Goal: Communication & Community: Answer question/provide support

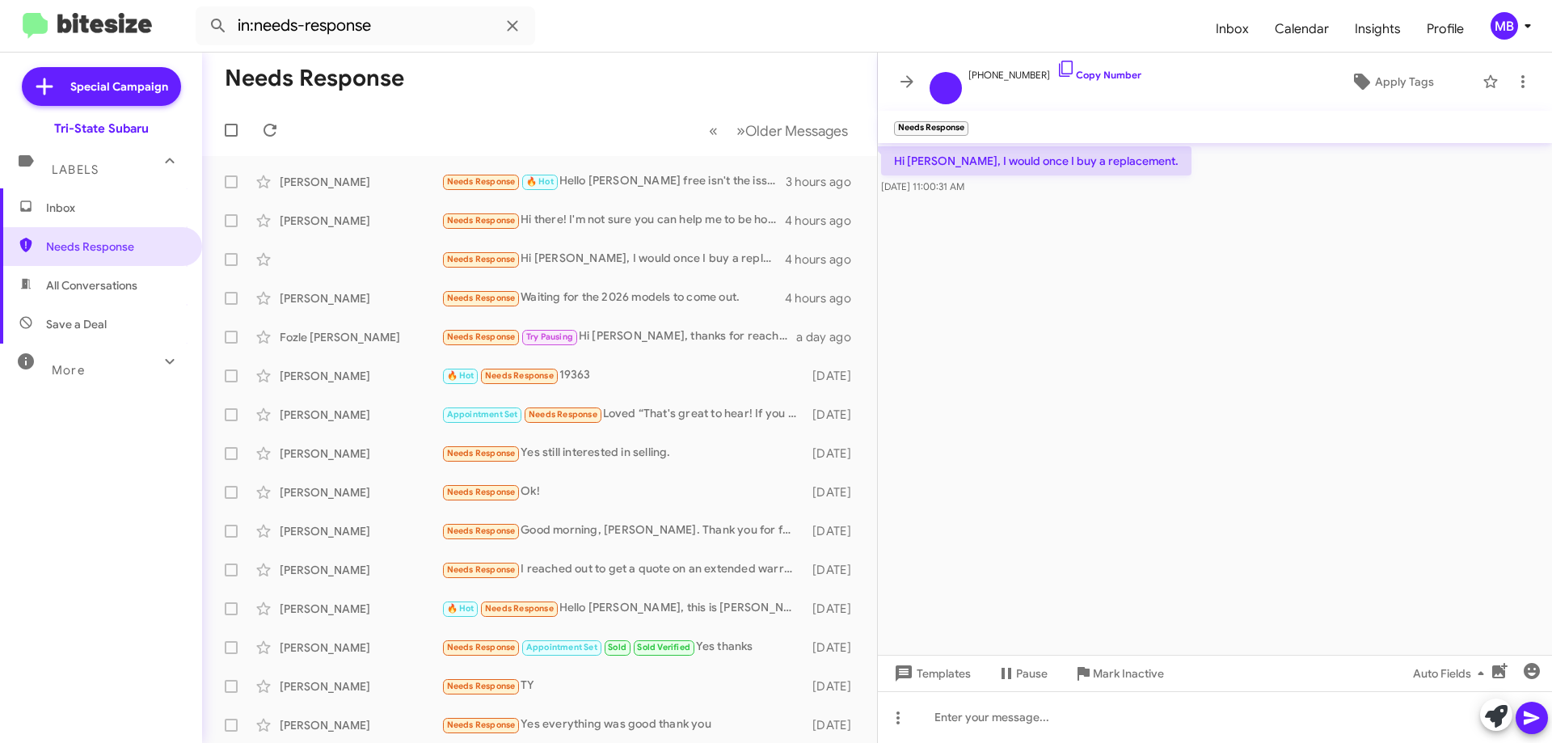
click at [111, 209] on span "Inbox" at bounding box center [114, 208] width 137 height 16
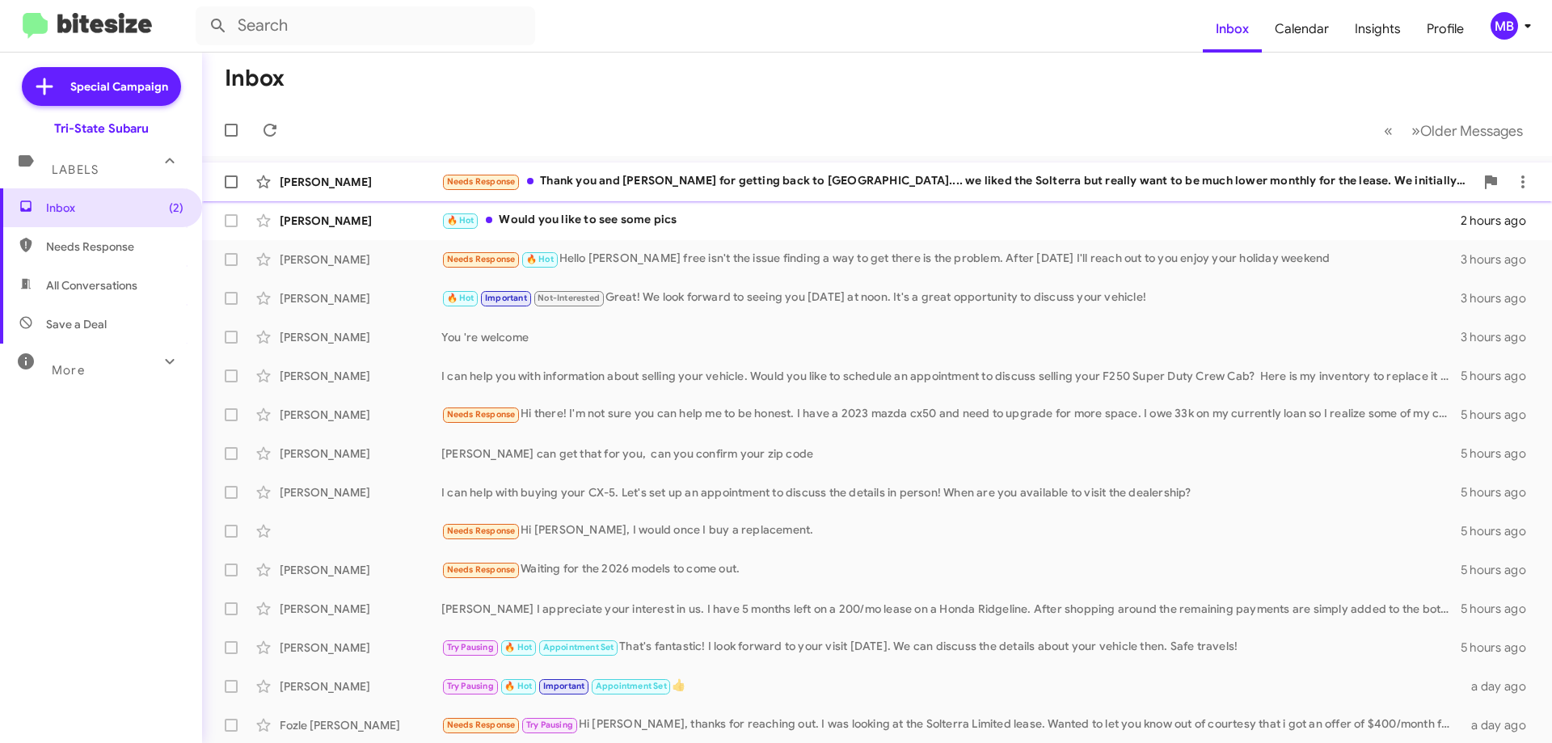
click at [513, 184] on span "Needs Response" at bounding box center [481, 181] width 69 height 11
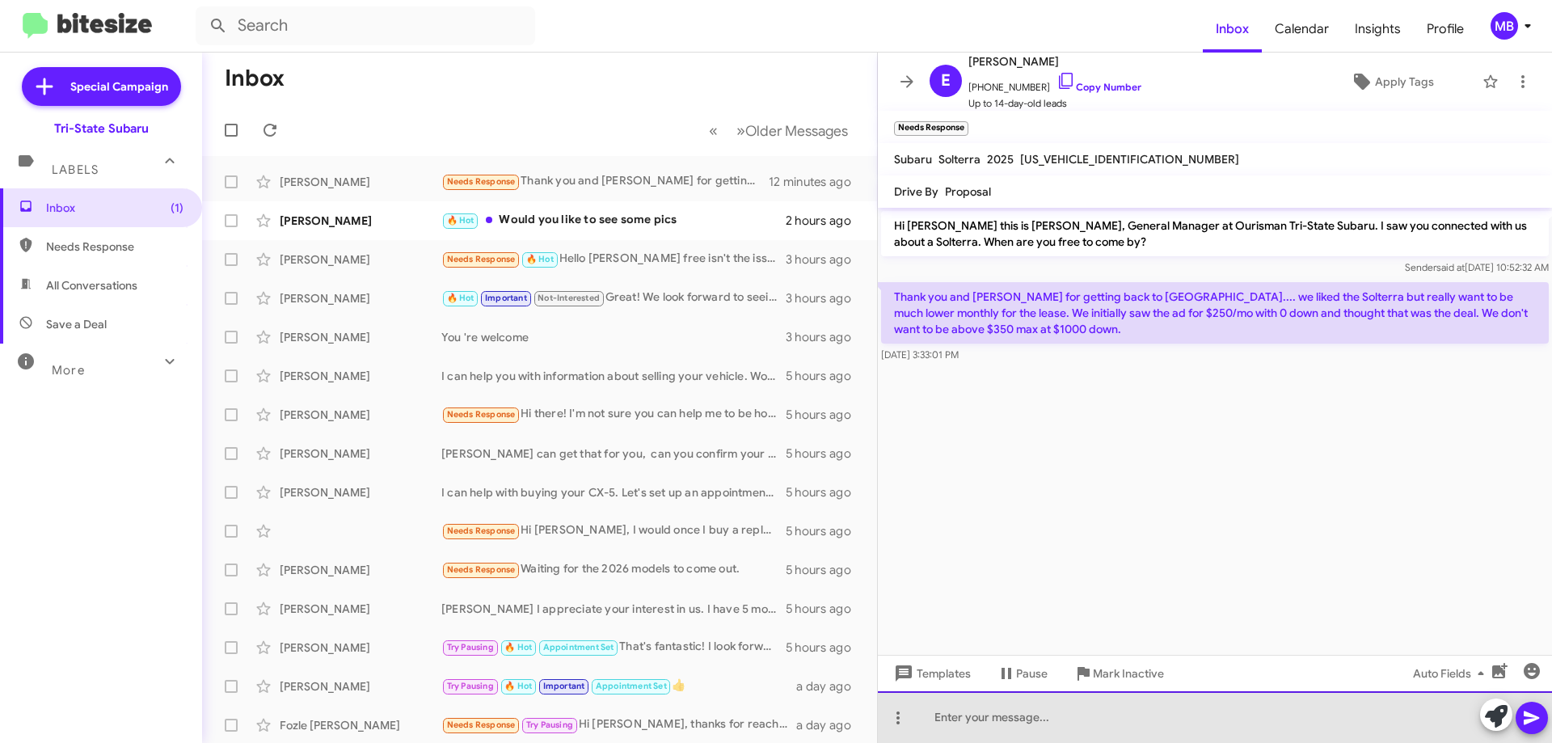
click at [1186, 722] on div at bounding box center [1215, 717] width 674 height 52
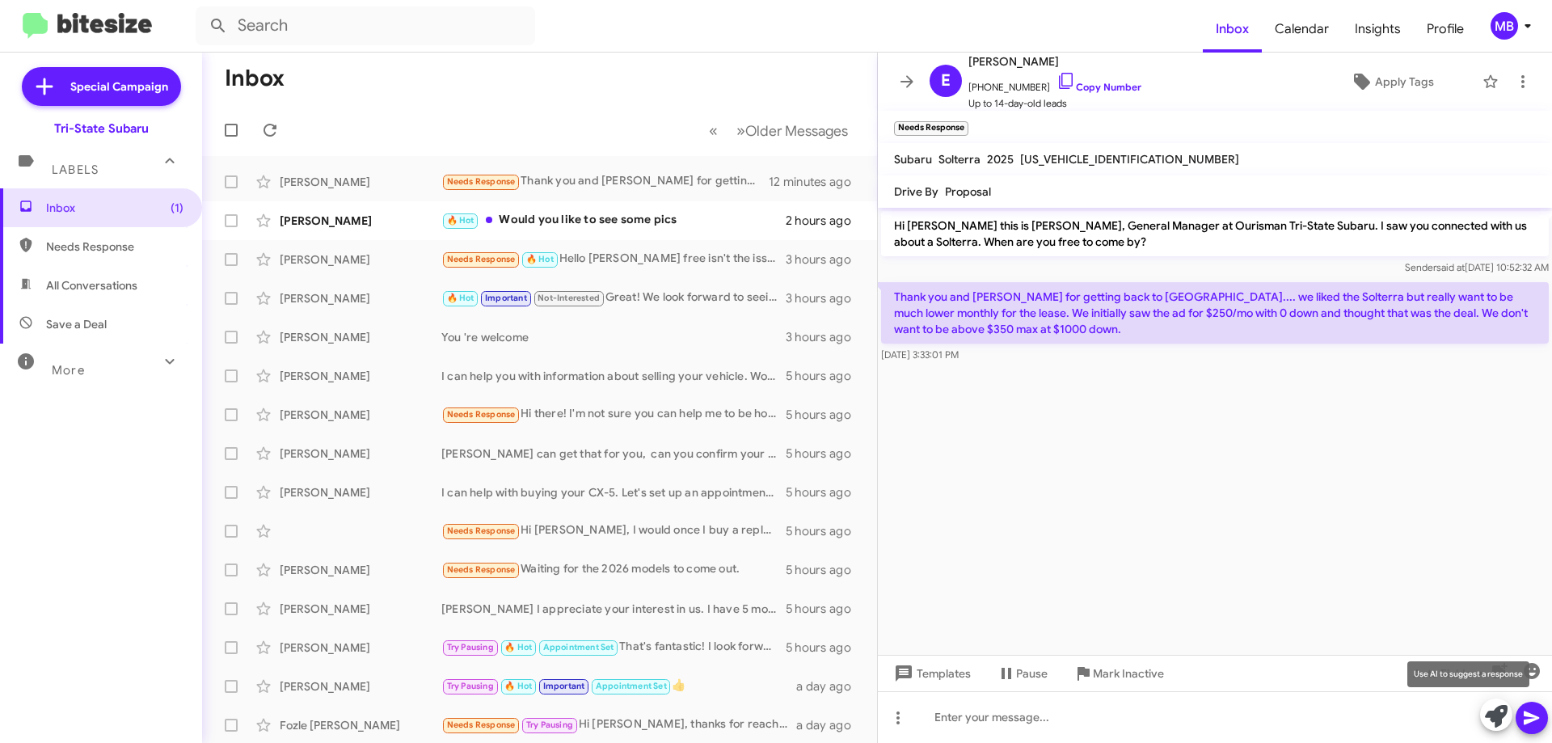
click at [1495, 718] on icon at bounding box center [1496, 716] width 23 height 23
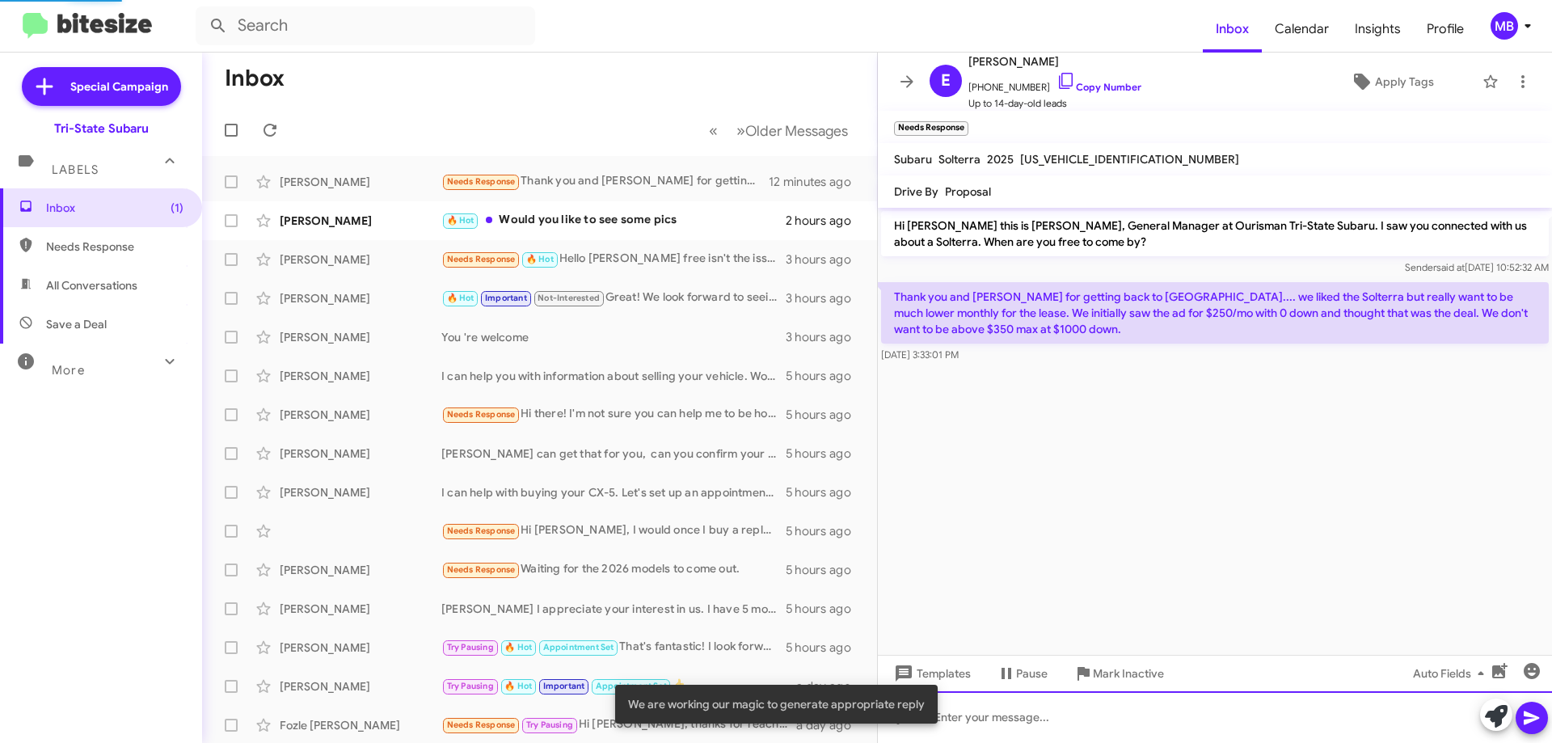
click at [1384, 719] on div at bounding box center [1215, 717] width 674 height 52
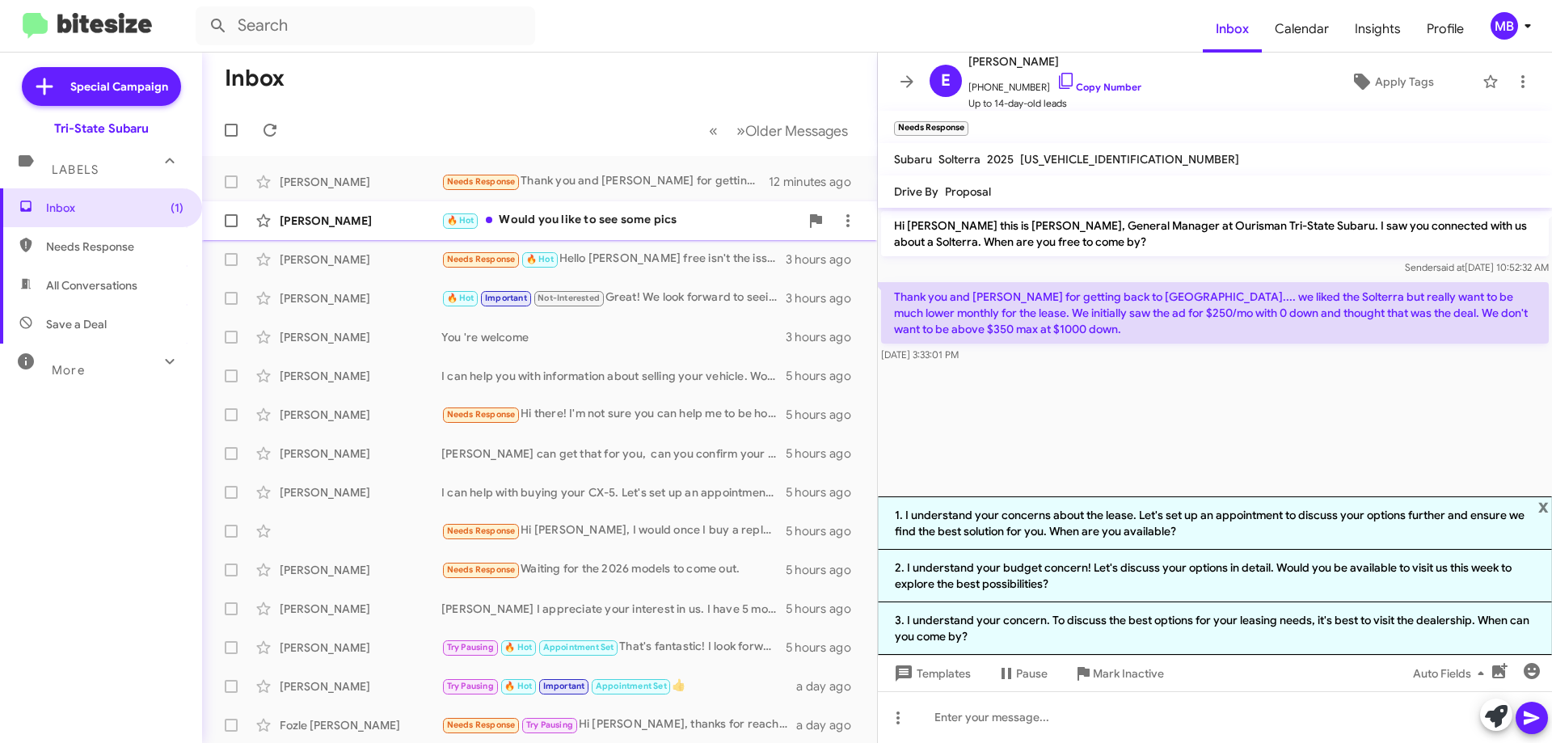
click at [633, 230] on div "[PERSON_NAME] 🔥 Hot Would you like to see some pics 2 hours ago" at bounding box center [539, 221] width 649 height 32
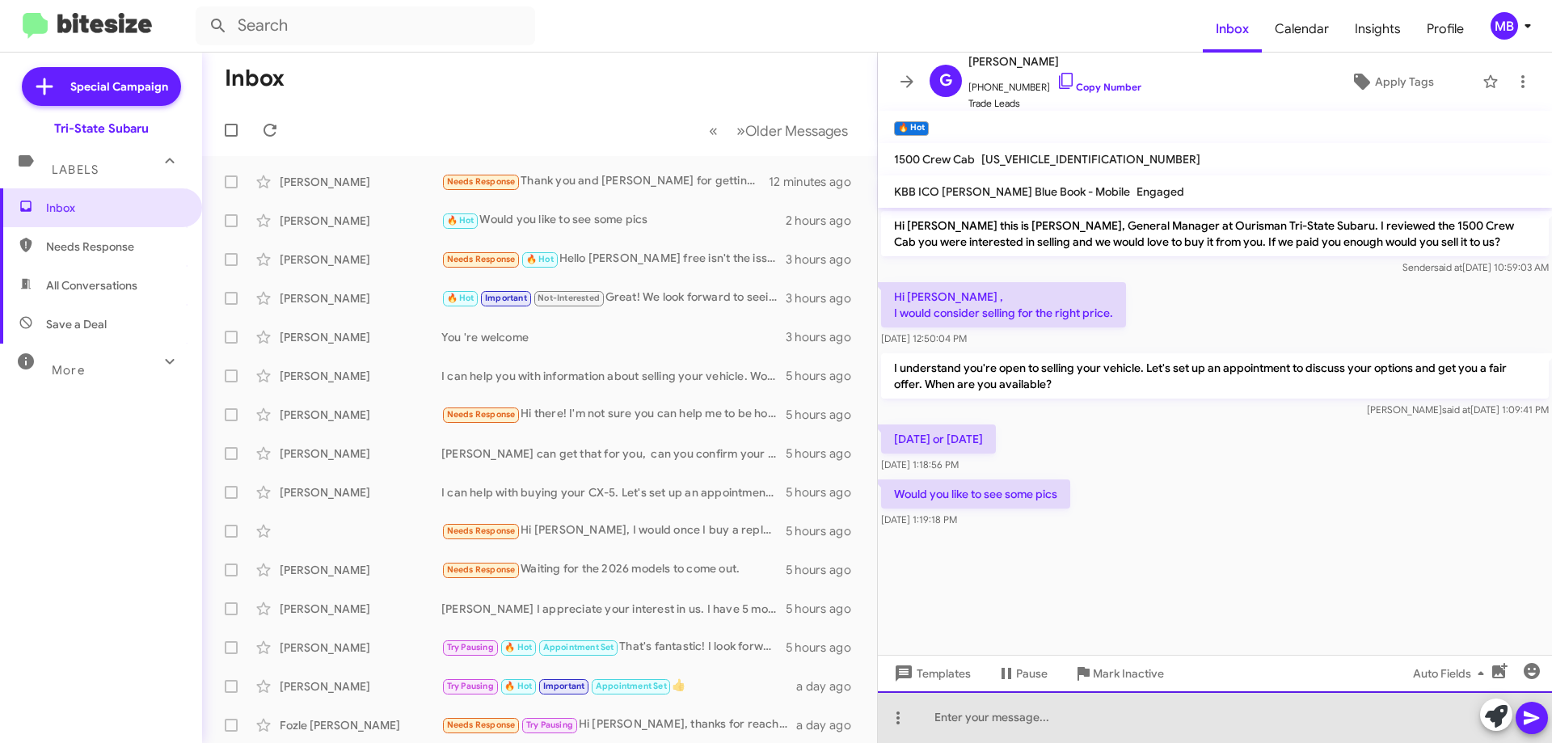
click at [1095, 727] on div at bounding box center [1215, 717] width 674 height 52
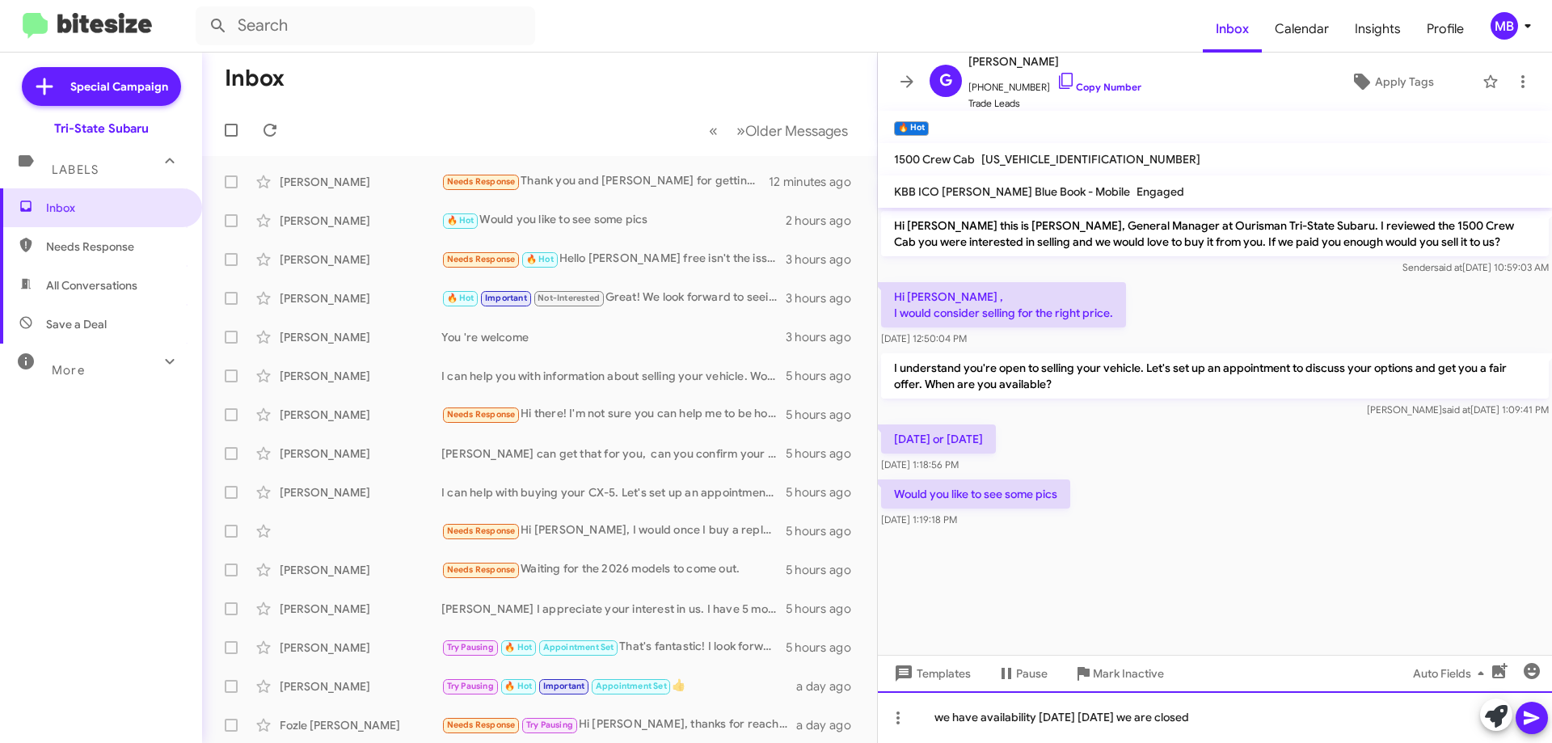
click at [1241, 724] on div "we have availability [DATE] [DATE] we are closed" at bounding box center [1215, 717] width 674 height 52
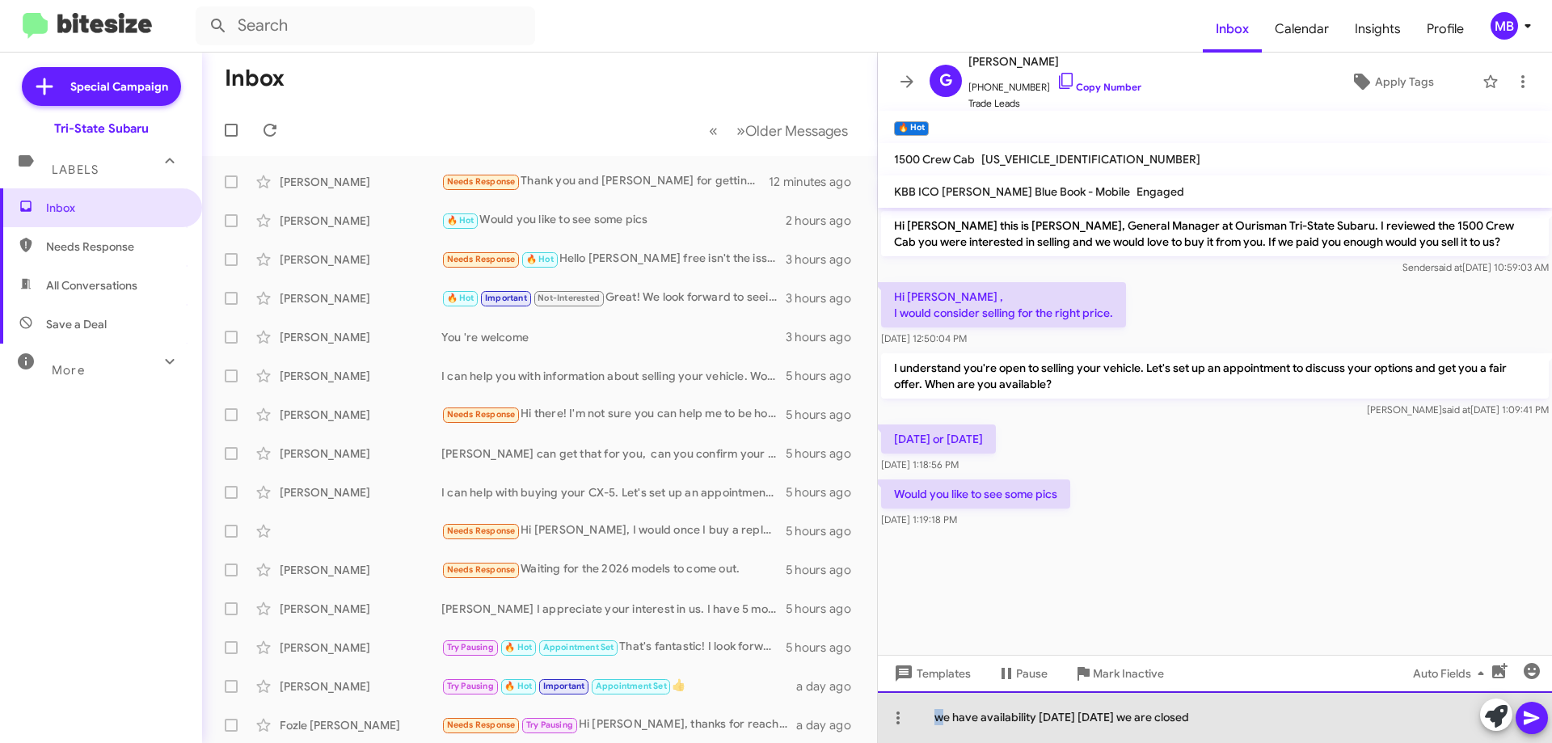
click at [934, 719] on div "we have availability [DATE] [DATE] we are closed" at bounding box center [1215, 717] width 674 height 52
click at [1230, 719] on div "We have availability [DATE] [DATE] we are closed" at bounding box center [1215, 717] width 674 height 52
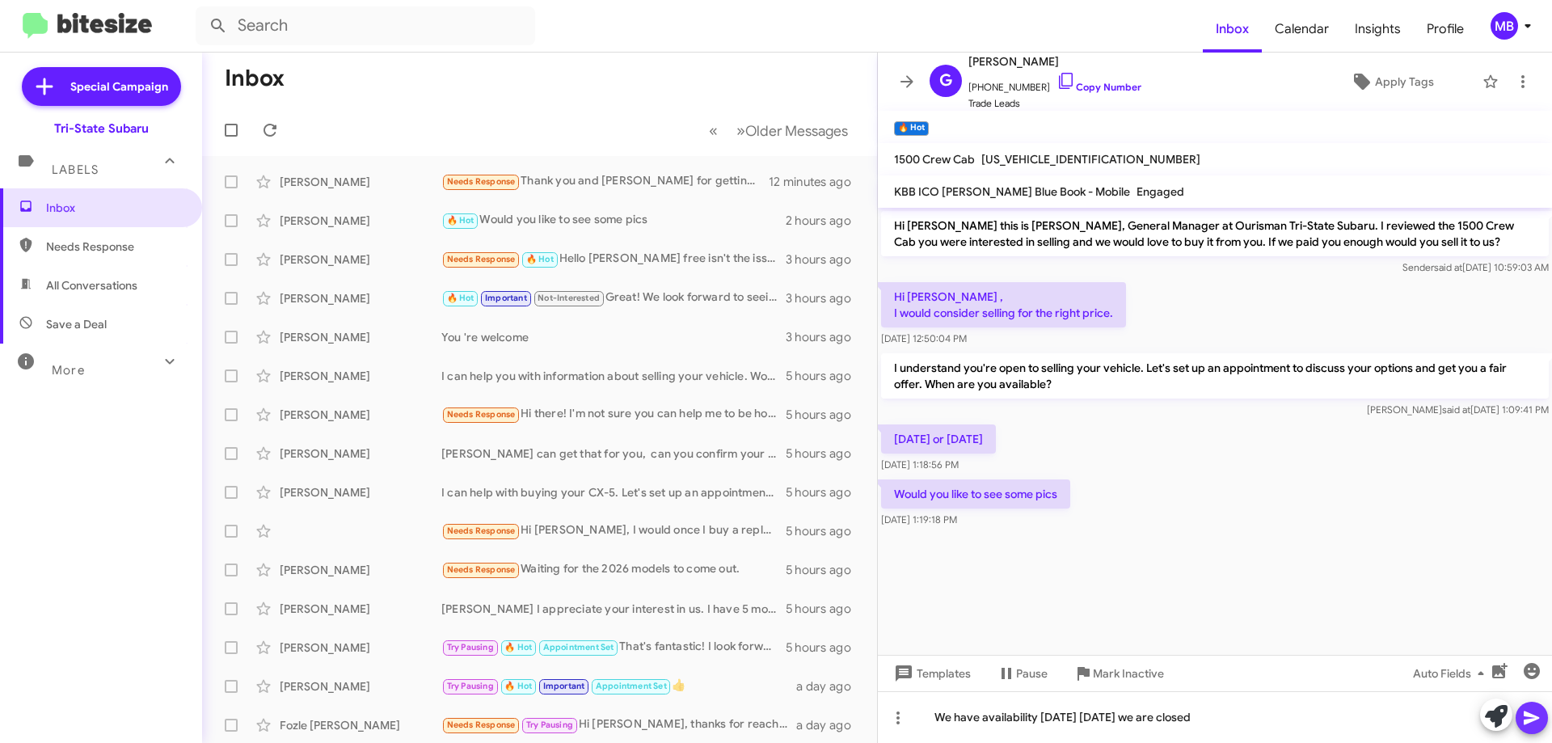
click at [1528, 719] on icon at bounding box center [1531, 718] width 15 height 14
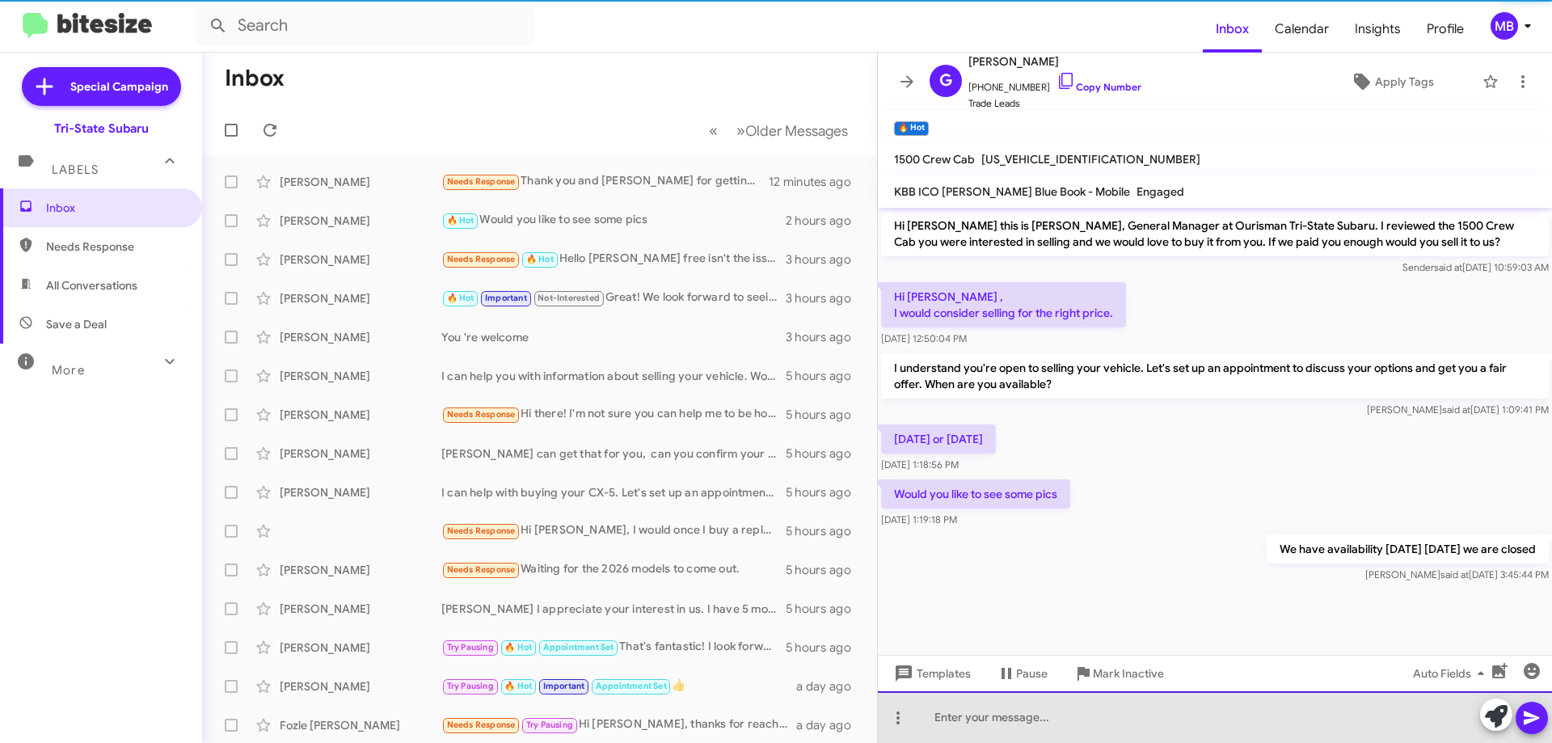
click at [1011, 715] on div at bounding box center [1215, 717] width 674 height 52
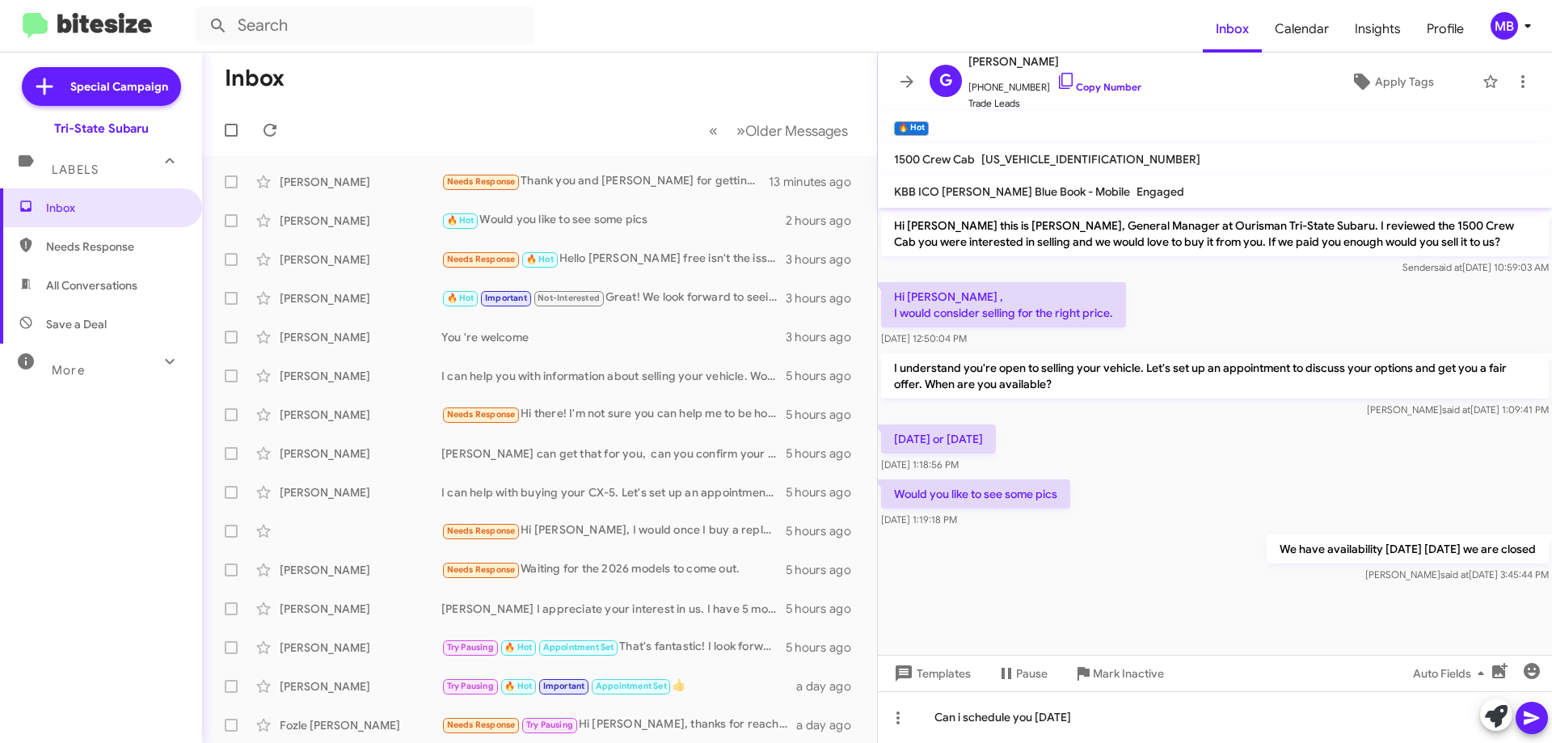
click at [1537, 714] on icon at bounding box center [1531, 717] width 19 height 19
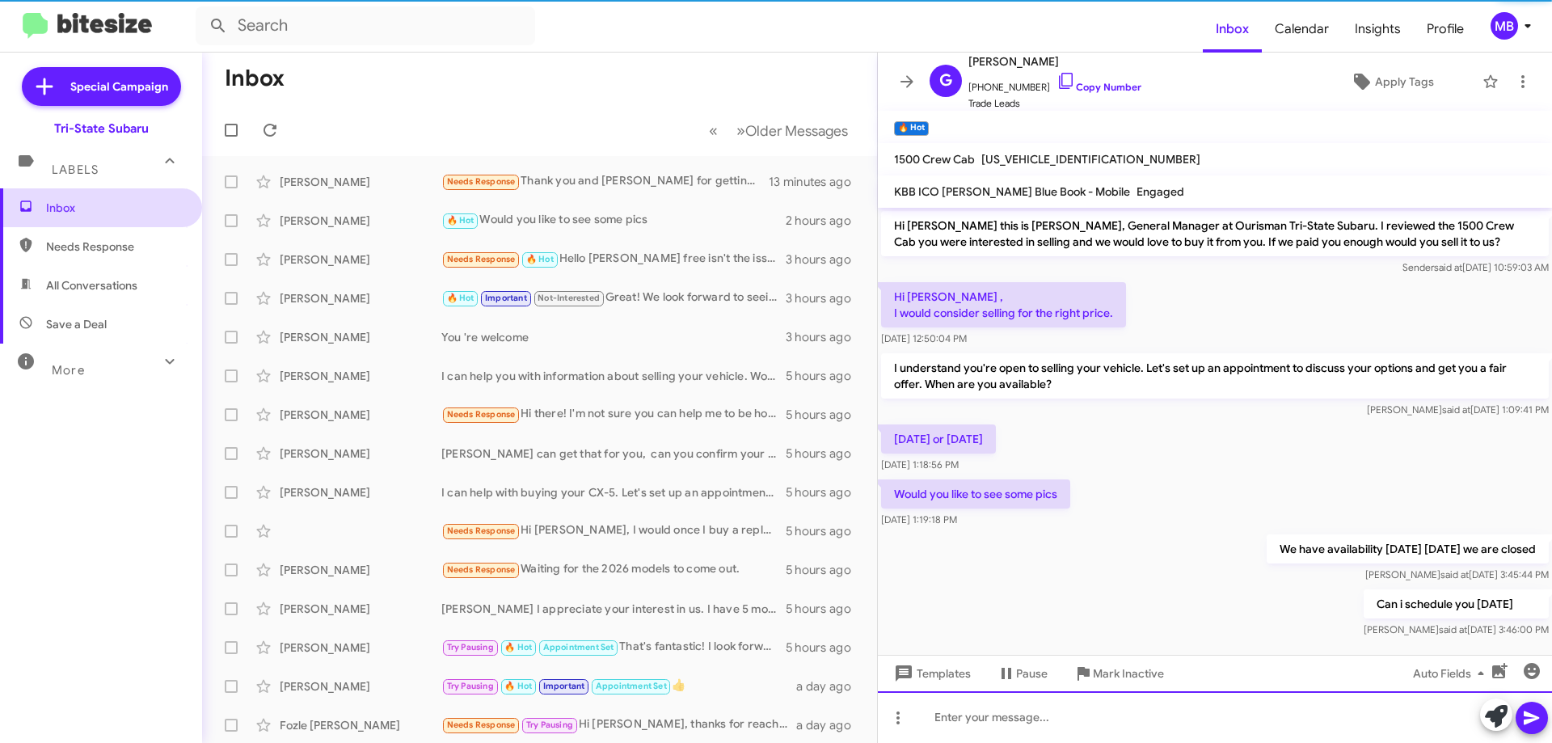
scroll to position [15, 0]
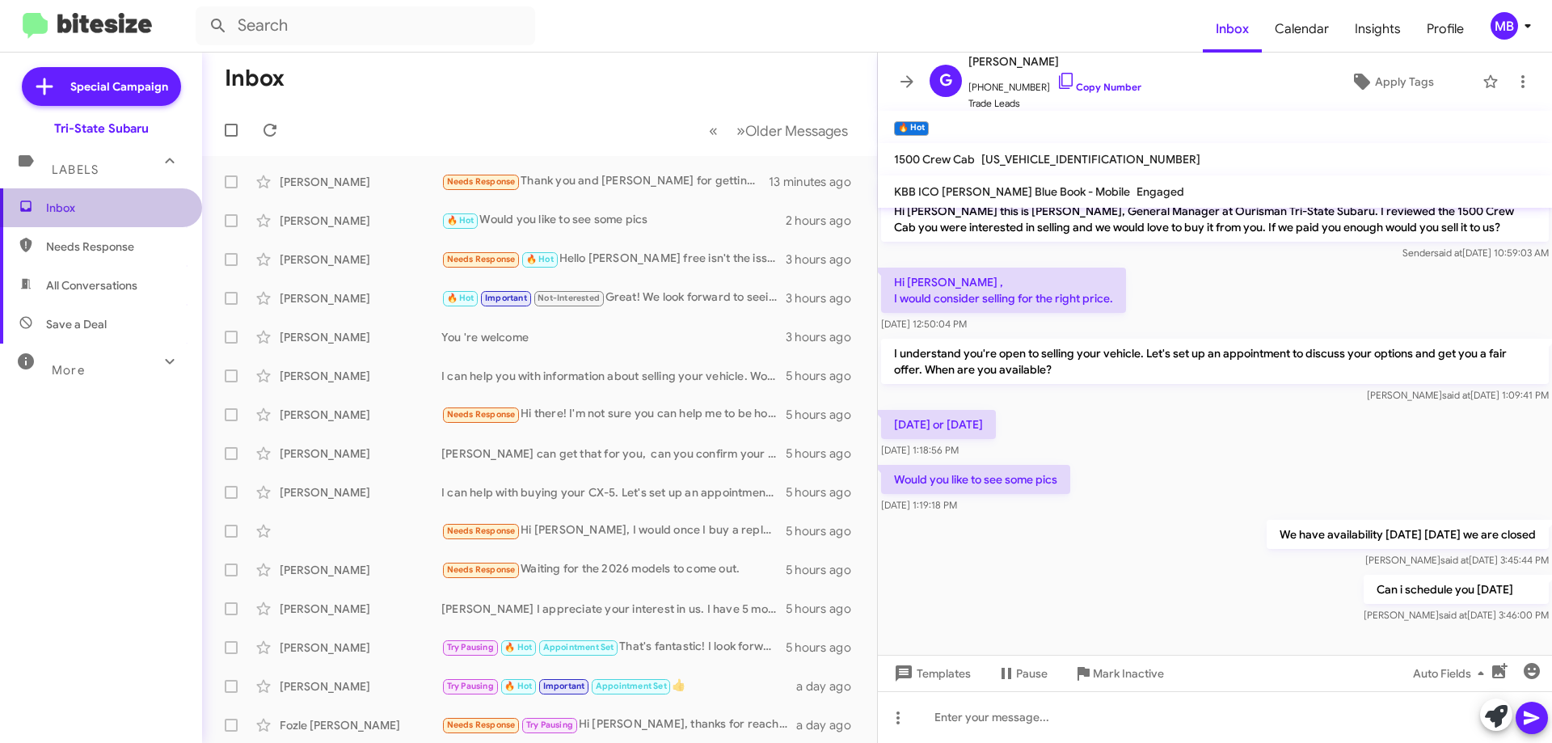
click at [121, 222] on span "Inbox" at bounding box center [101, 207] width 202 height 39
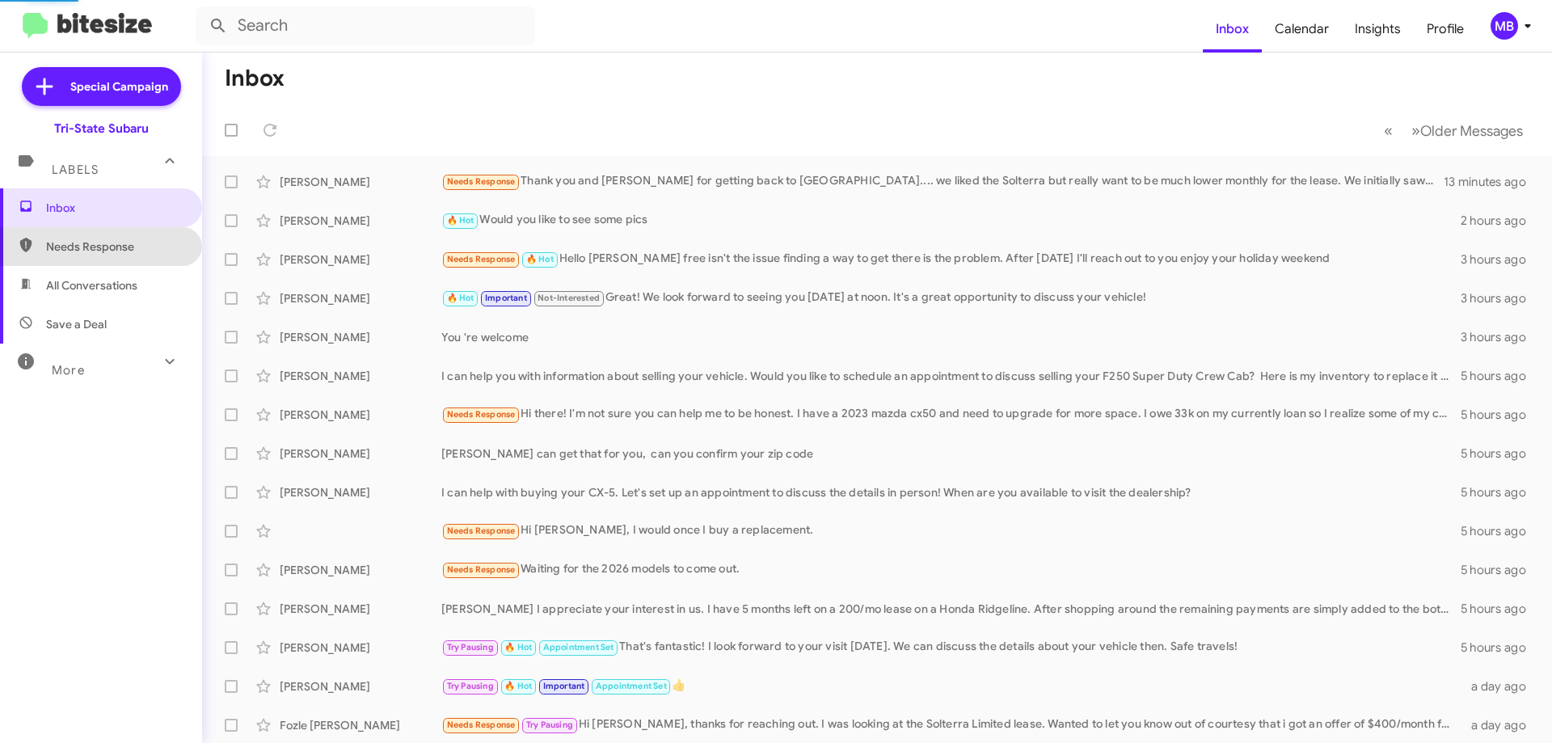
click at [137, 252] on span "Needs Response" at bounding box center [114, 246] width 137 height 16
type input "in:needs-response"
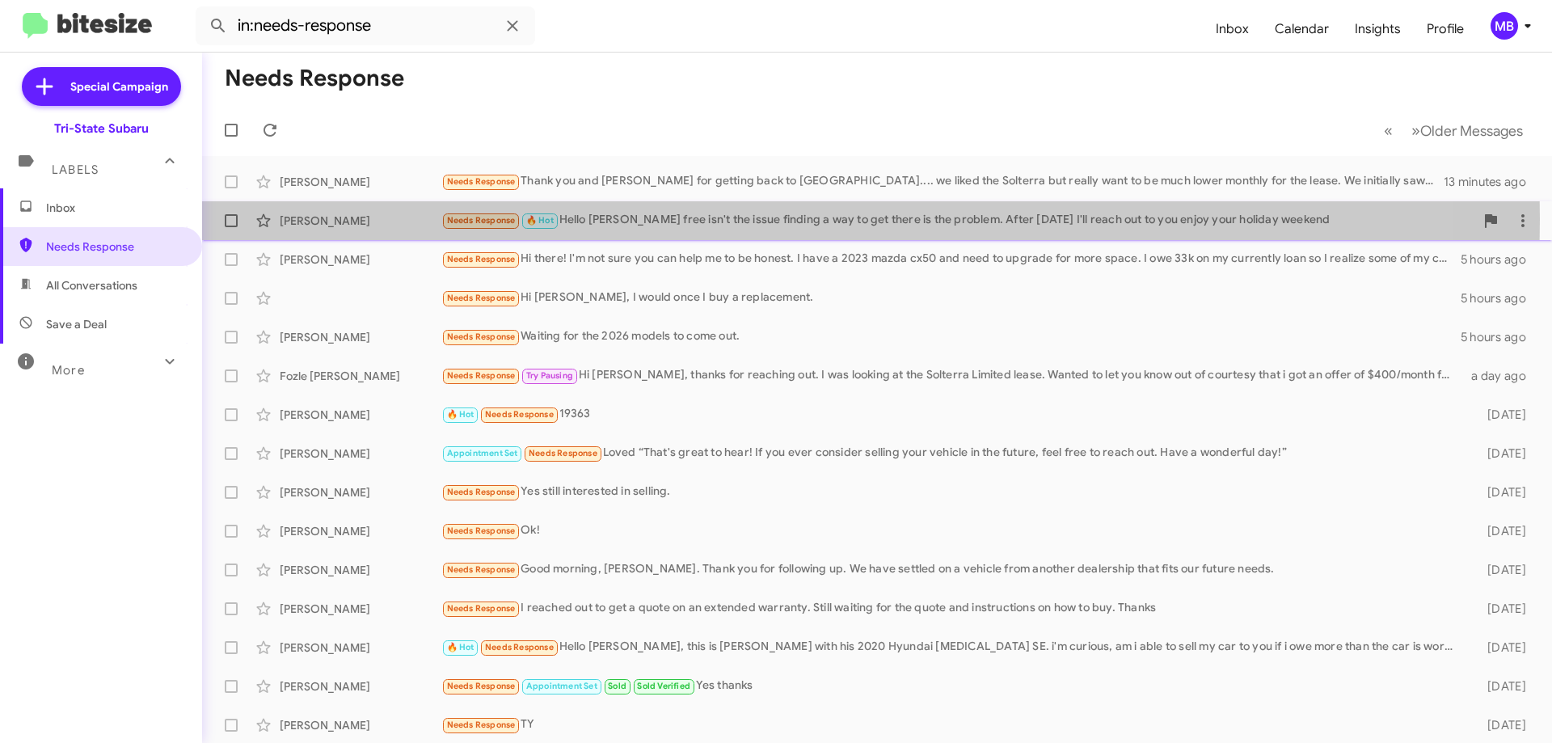
click at [572, 218] on div "Needs Response 🔥 Hot Hello [PERSON_NAME] free isn't the issue finding a way to …" at bounding box center [957, 220] width 1033 height 19
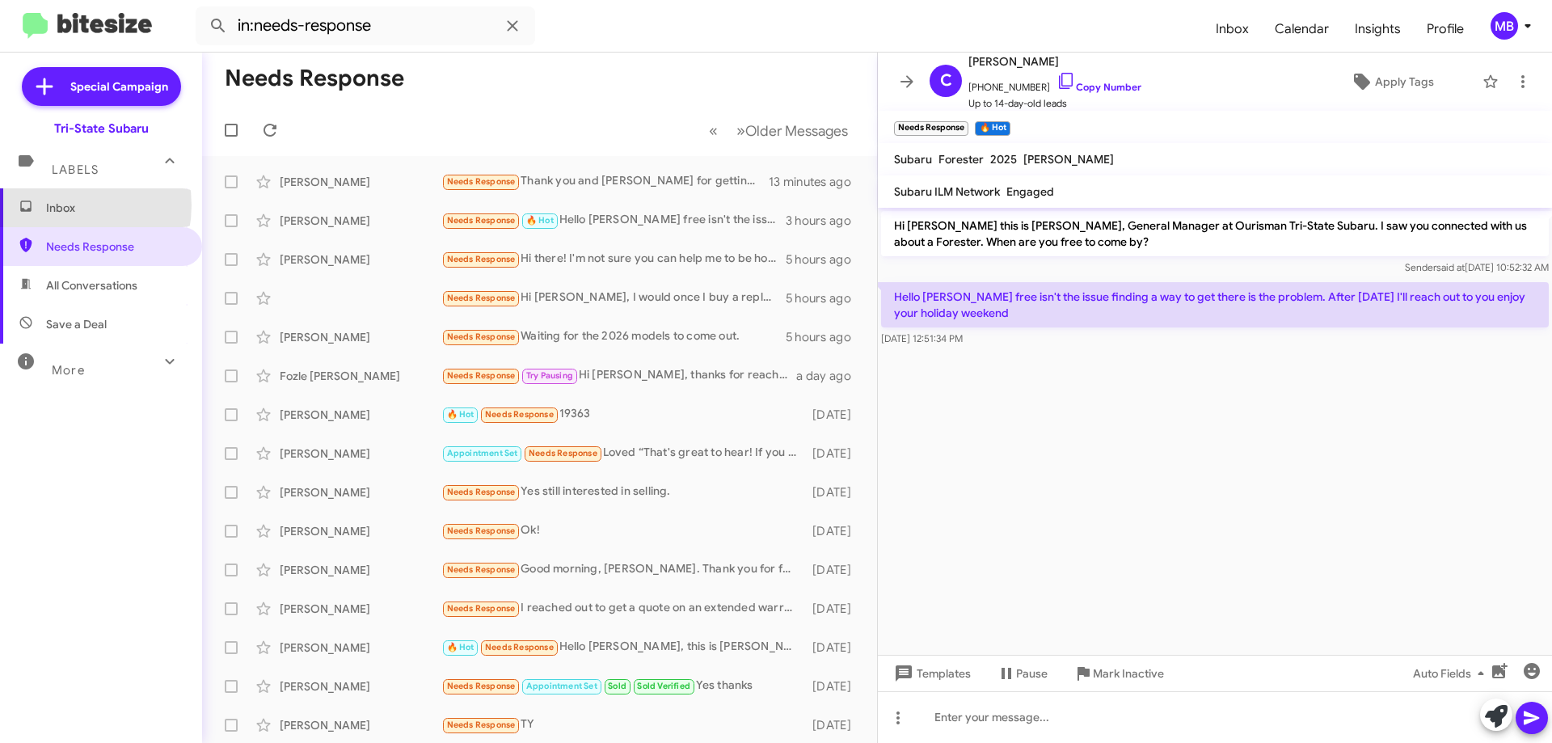
click at [57, 205] on span "Inbox" at bounding box center [114, 208] width 137 height 16
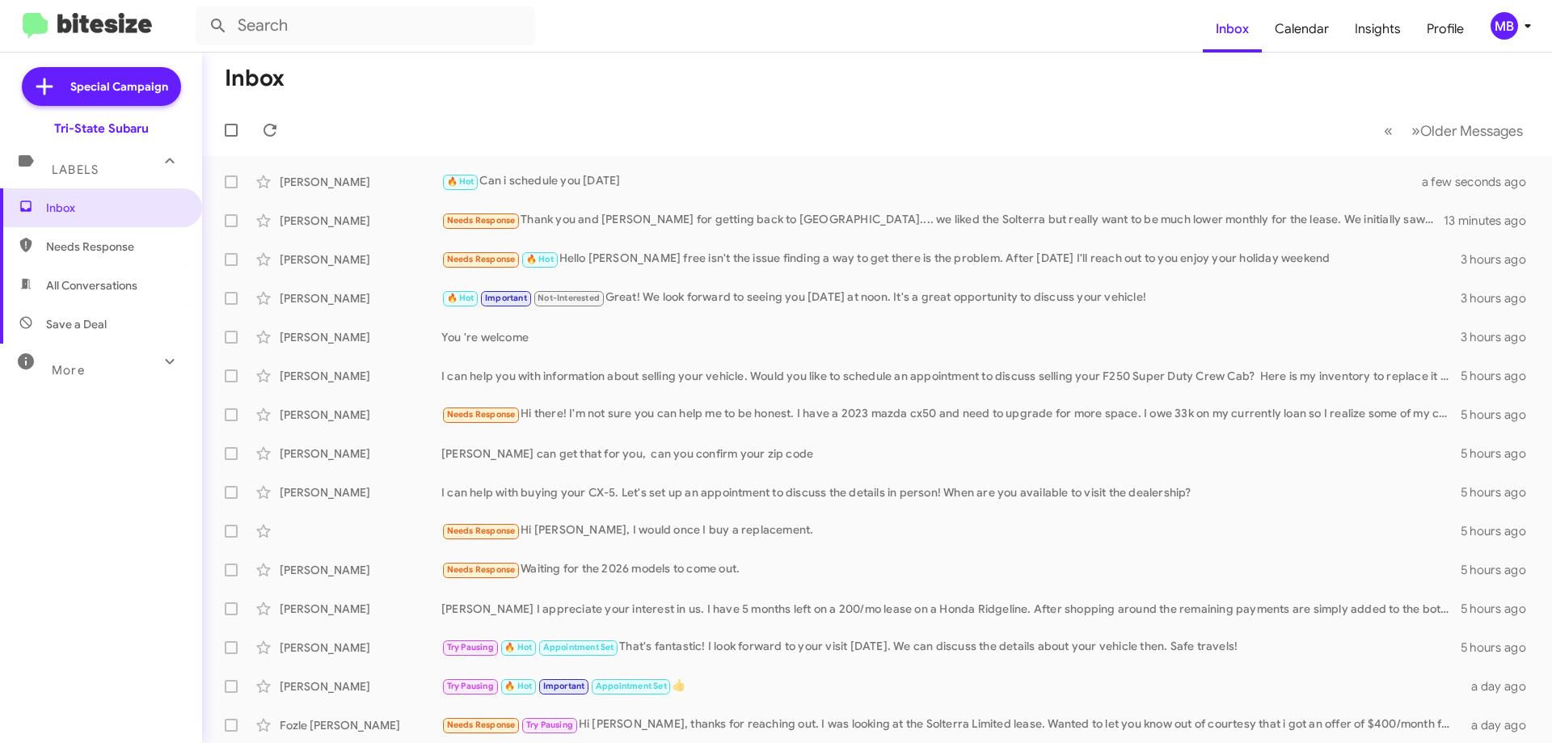
click at [160, 248] on span "Needs Response" at bounding box center [114, 246] width 137 height 16
type input "in:needs-response"
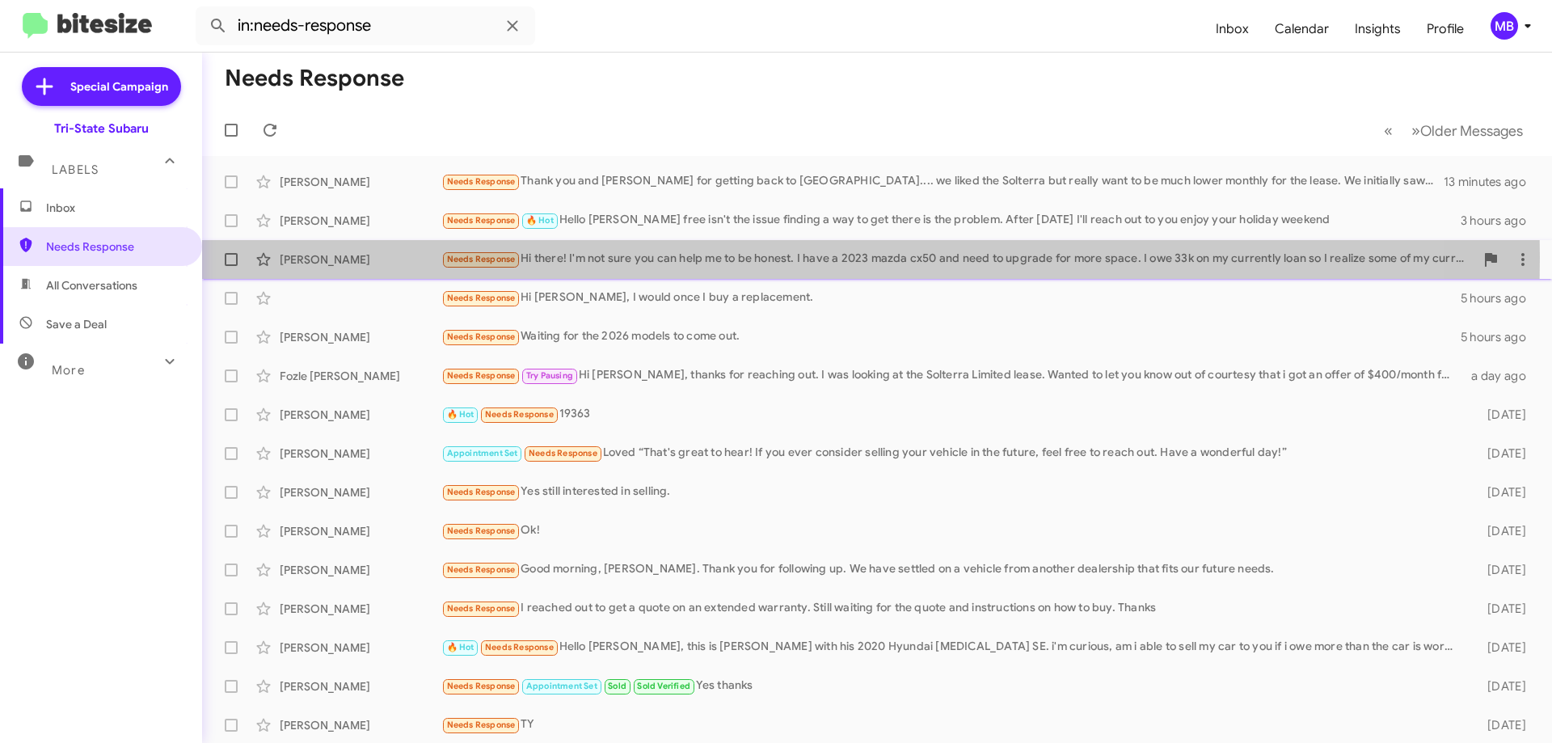
click at [362, 257] on div "[PERSON_NAME]" at bounding box center [361, 259] width 162 height 16
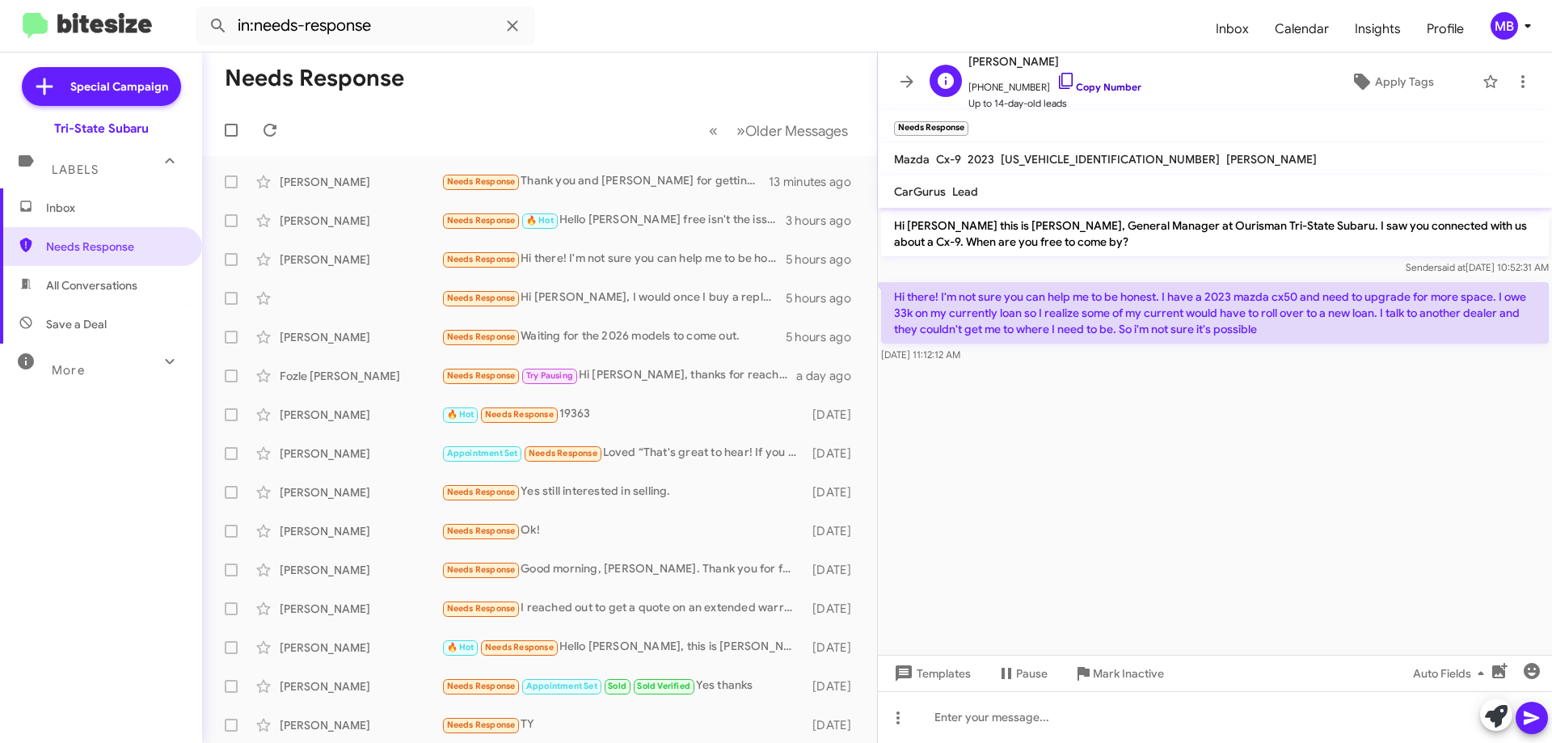
click at [1110, 90] on link "Copy Number" at bounding box center [1099, 87] width 85 height 12
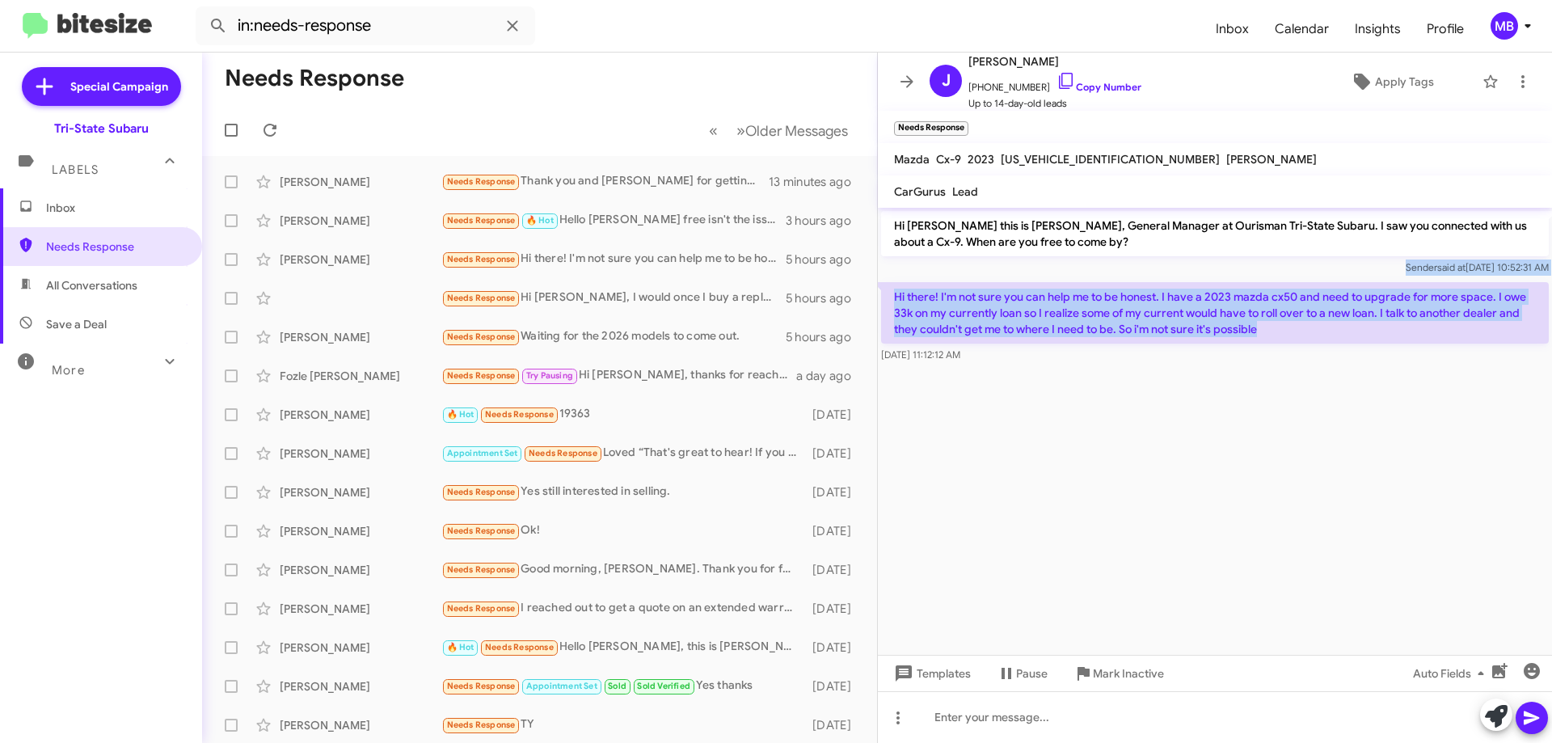
drag, startPoint x: 1278, startPoint y: 332, endPoint x: 949, endPoint y: 307, distance: 330.0
click at [898, 270] on div "Hi [PERSON_NAME] this is [PERSON_NAME], General Manager at Ourisman Tri-State S…" at bounding box center [1215, 287] width 674 height 158
click at [122, 211] on span "Inbox" at bounding box center [114, 208] width 137 height 16
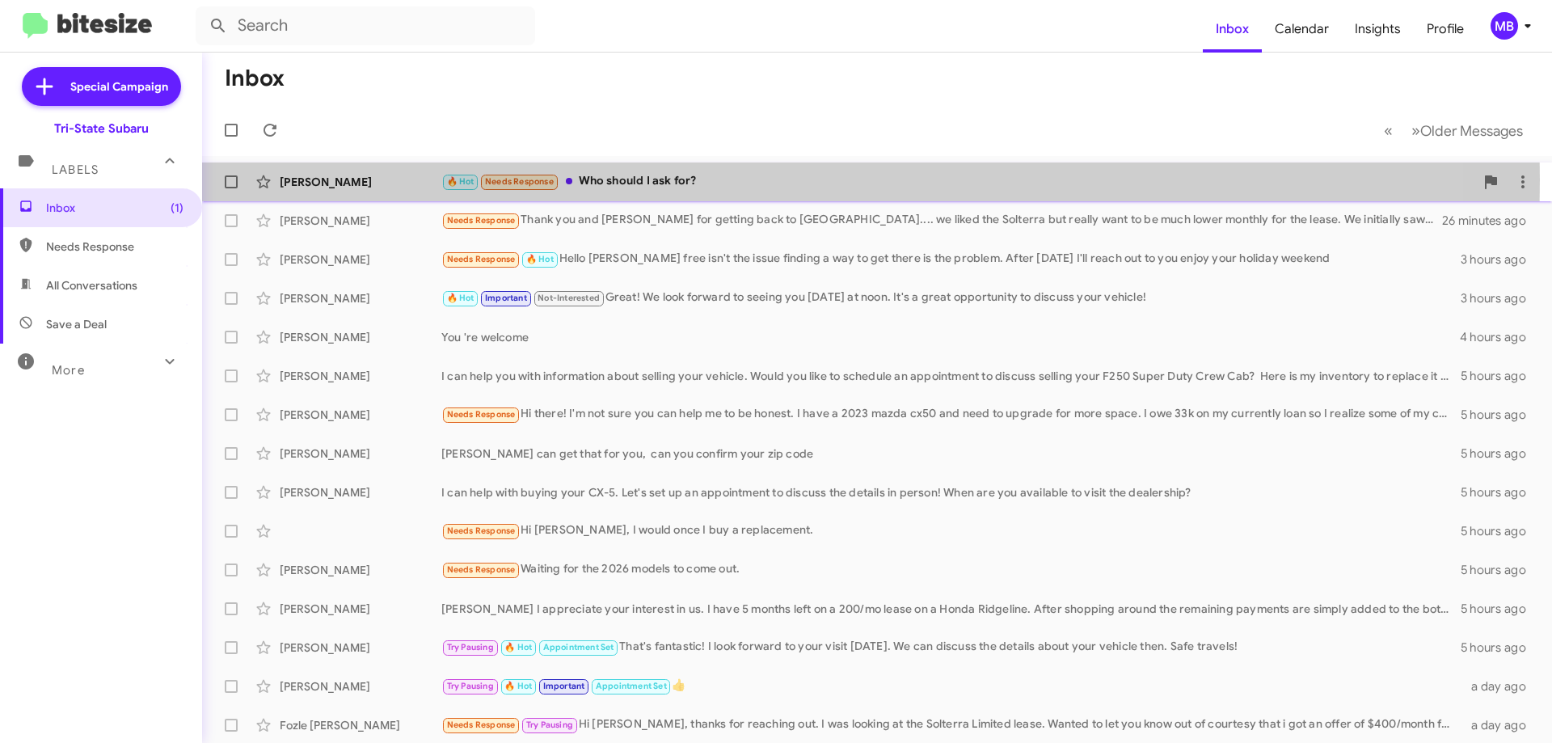
click at [372, 179] on div "[PERSON_NAME]" at bounding box center [361, 182] width 162 height 16
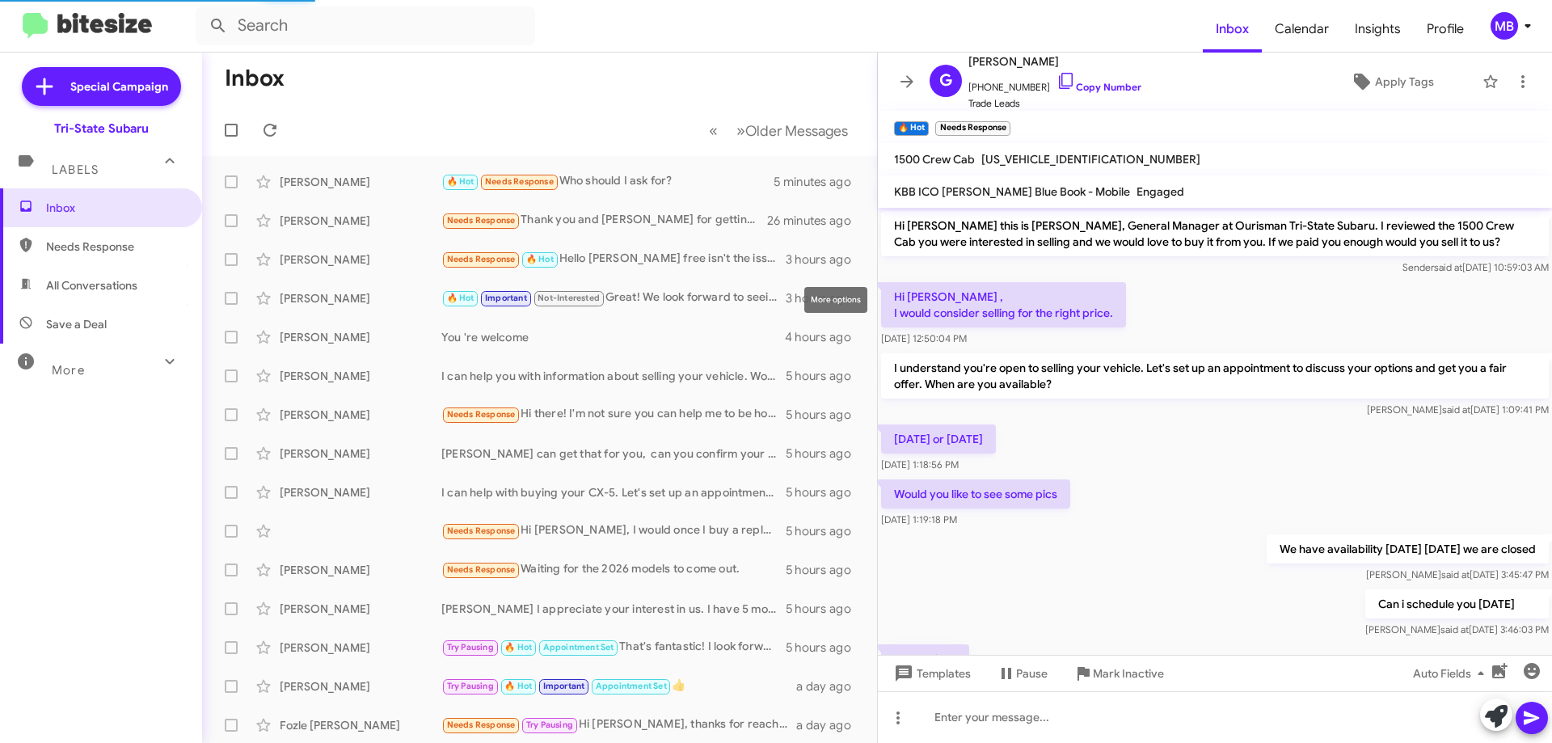
scroll to position [100, 0]
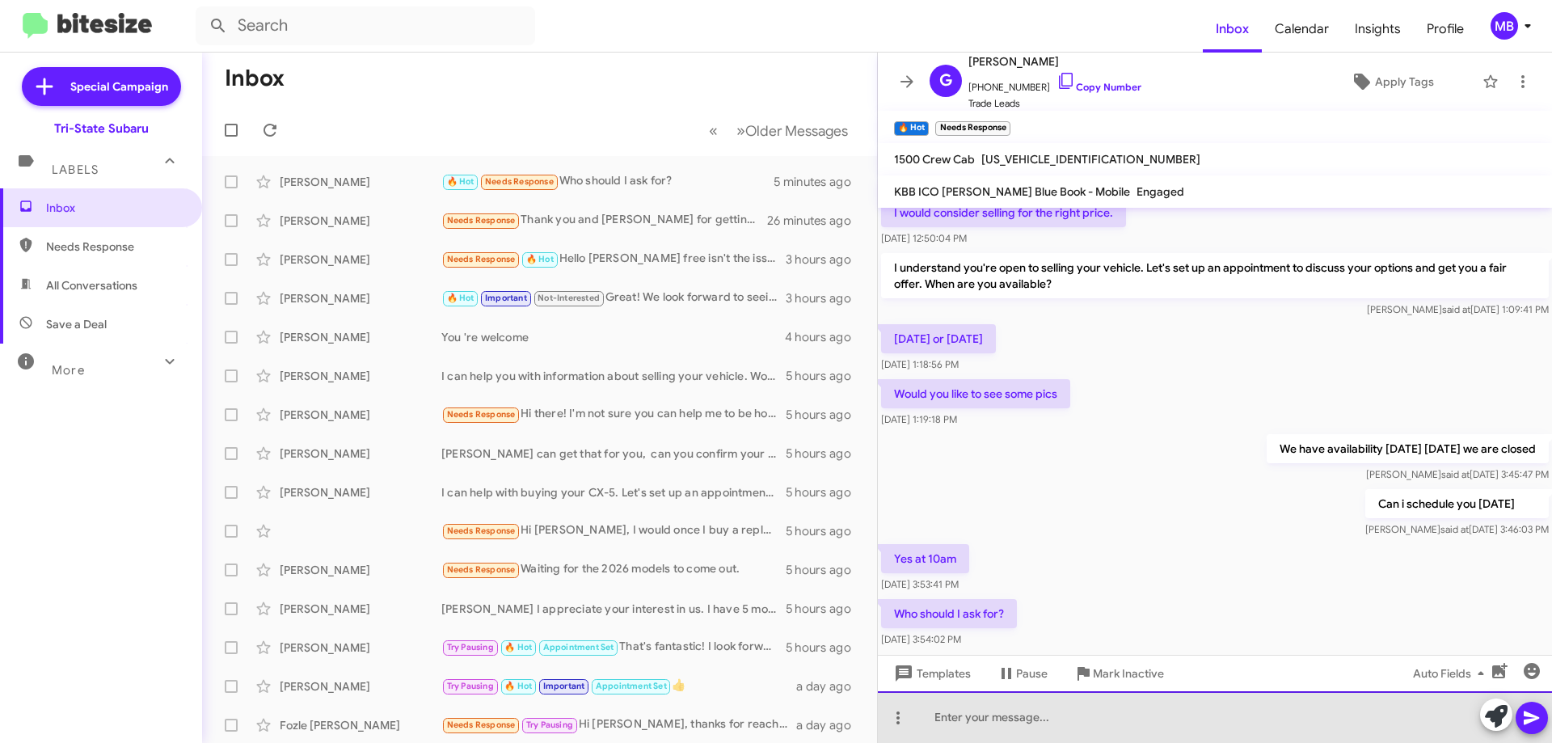
click at [1099, 722] on div at bounding box center [1215, 717] width 674 height 52
drag, startPoint x: 951, startPoint y: 715, endPoint x: 942, endPoint y: 716, distance: 9.7
click at [942, 716] on div "[PERSON_NAME]" at bounding box center [1215, 717] width 674 height 52
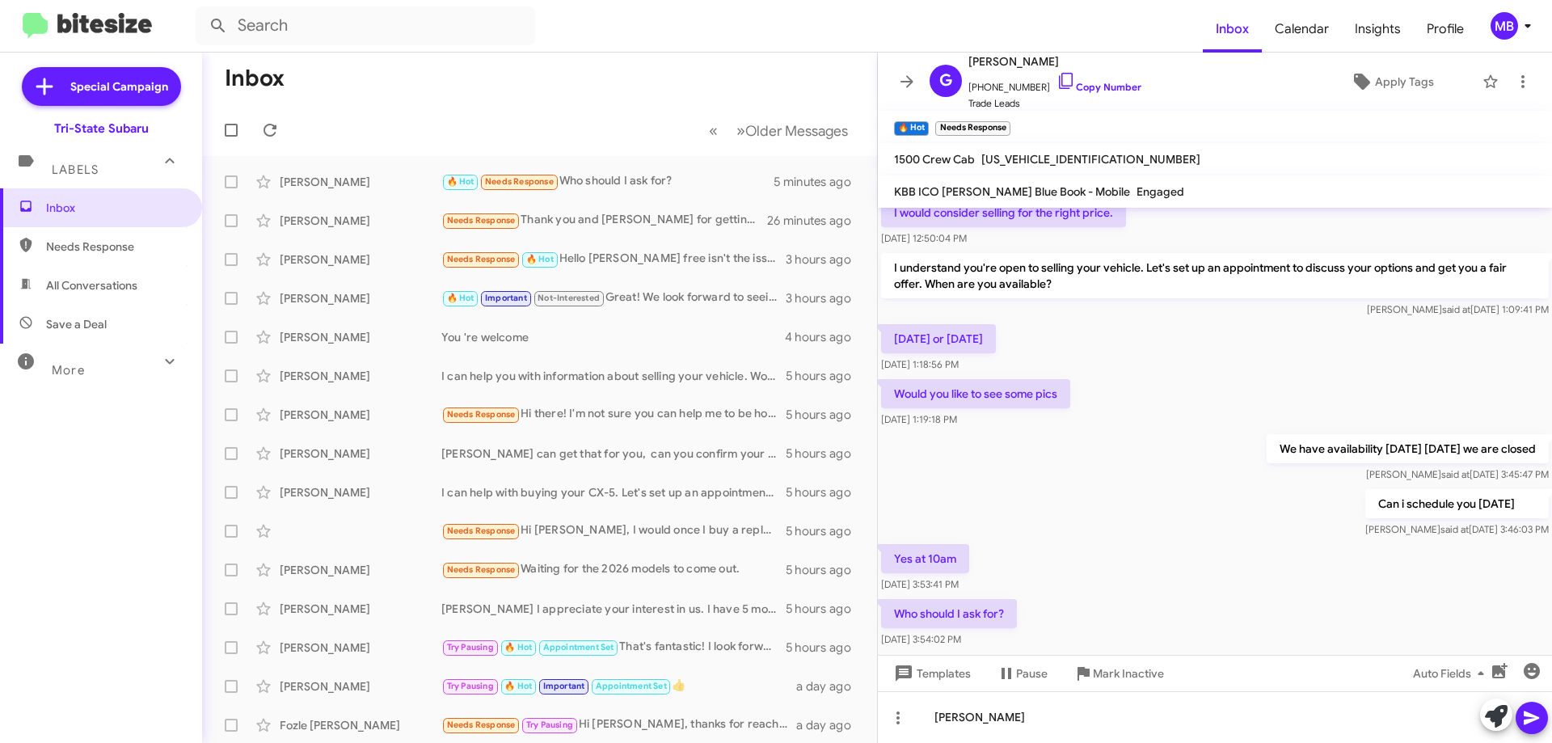
click at [1527, 719] on icon at bounding box center [1531, 717] width 19 height 19
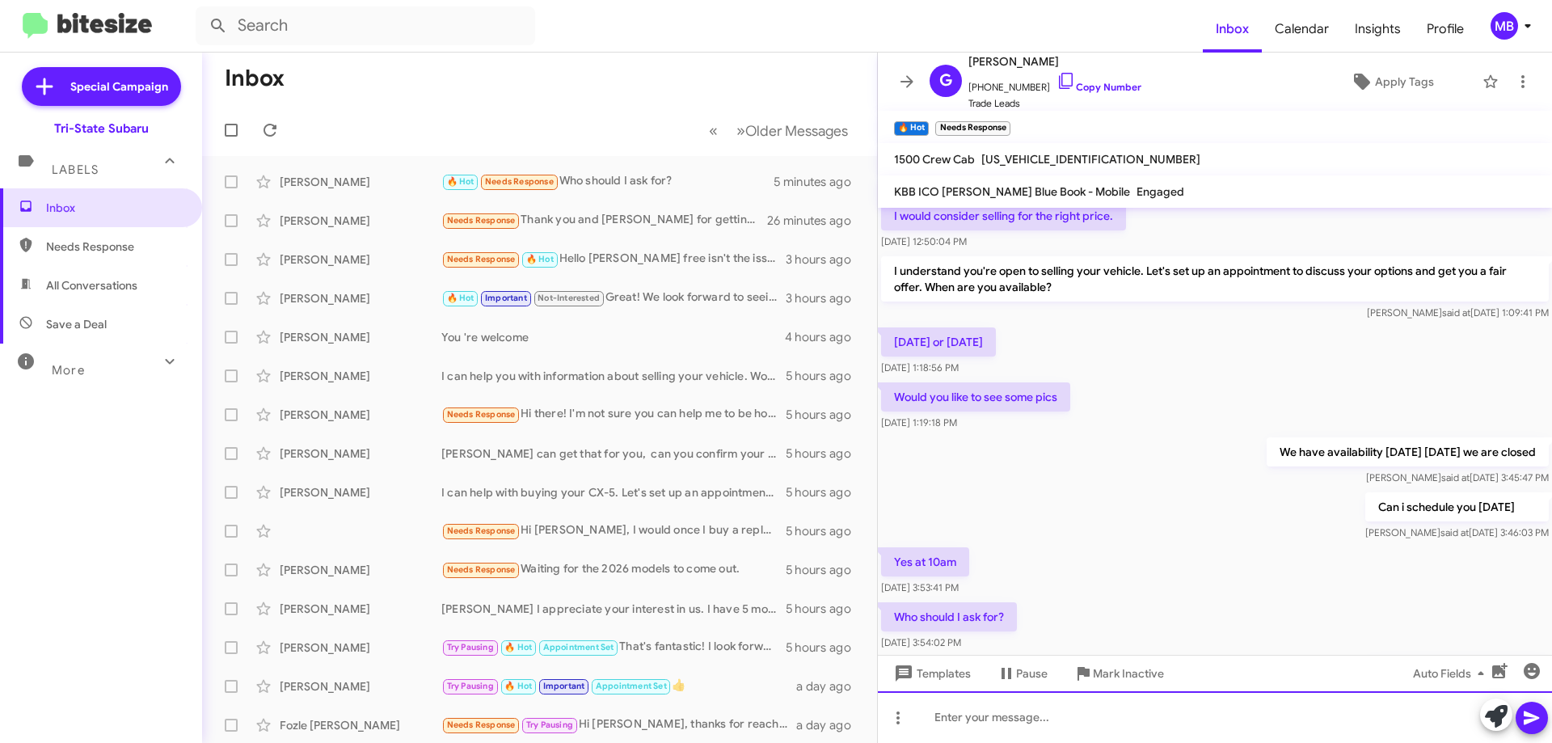
scroll to position [192, 0]
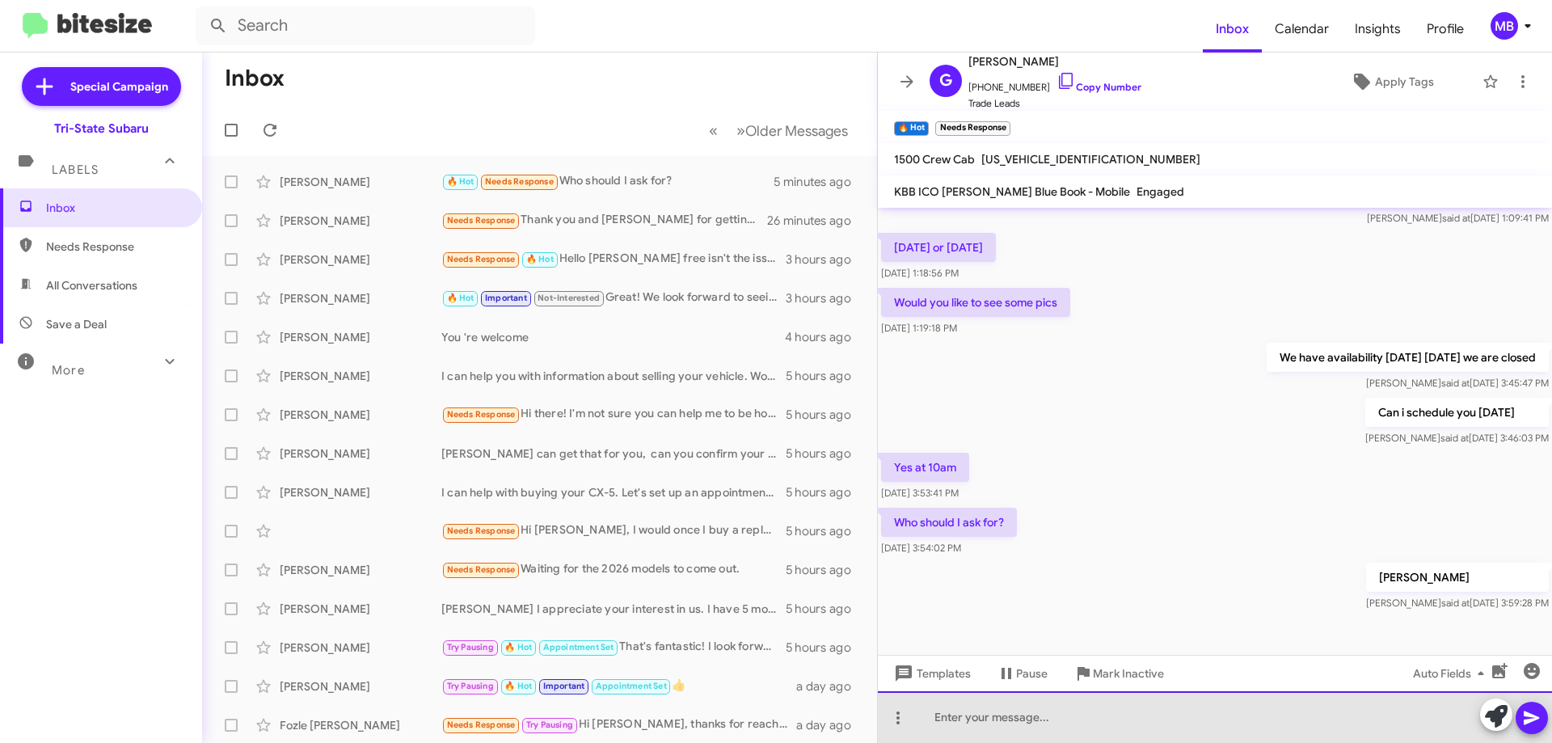
click at [1004, 706] on div at bounding box center [1215, 717] width 674 height 52
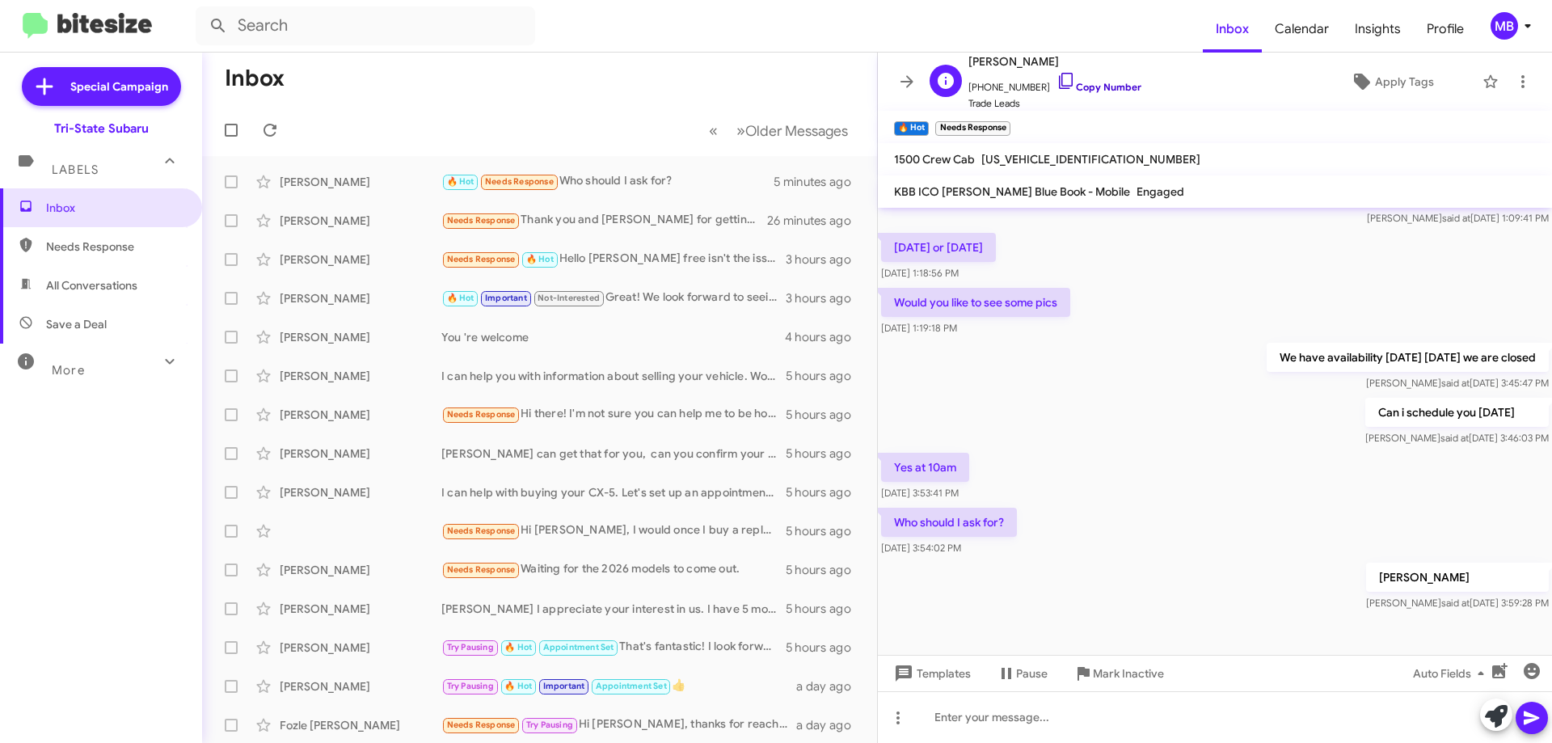
click at [1070, 89] on link "Copy Number" at bounding box center [1099, 87] width 85 height 12
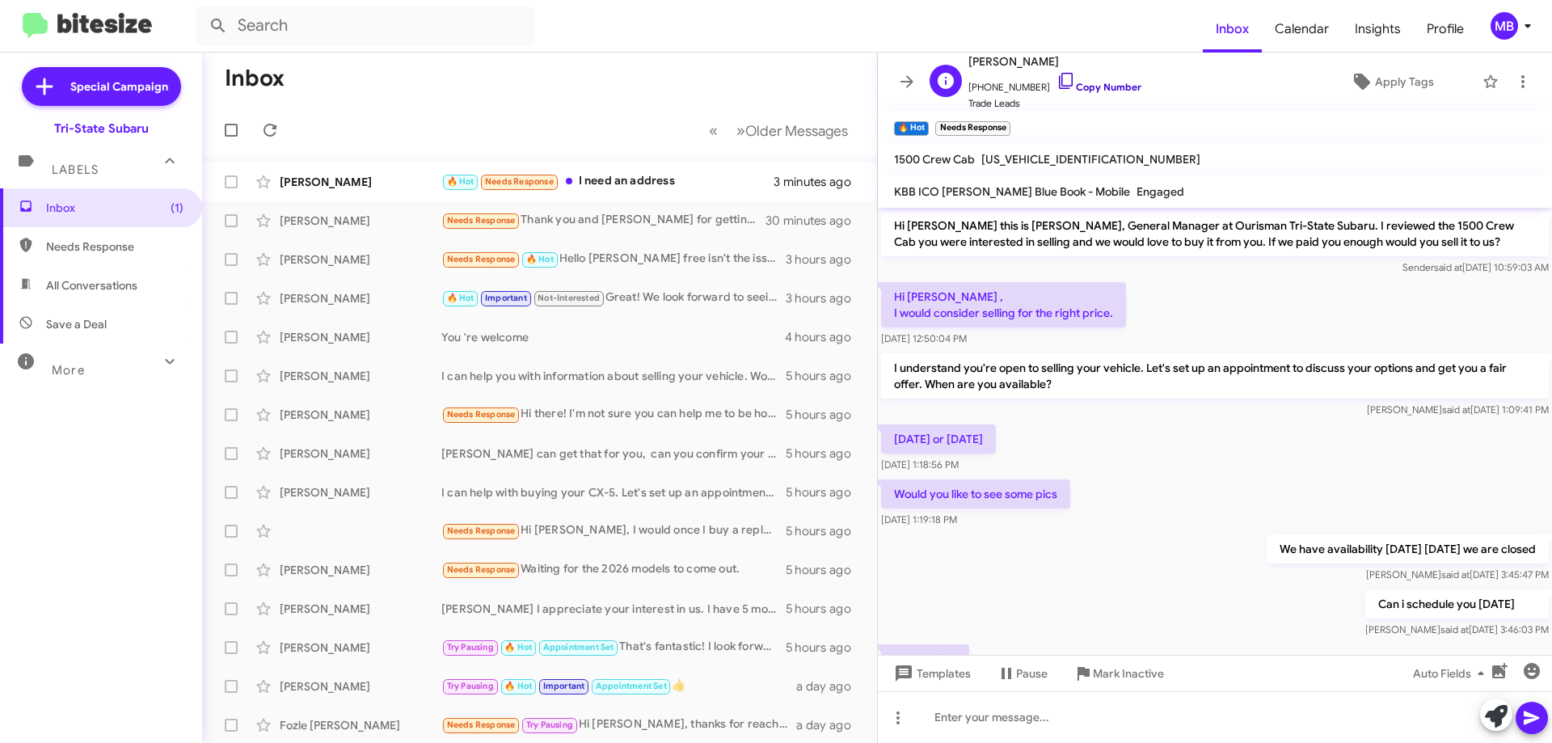
click at [1095, 92] on link "Copy Number" at bounding box center [1099, 87] width 85 height 12
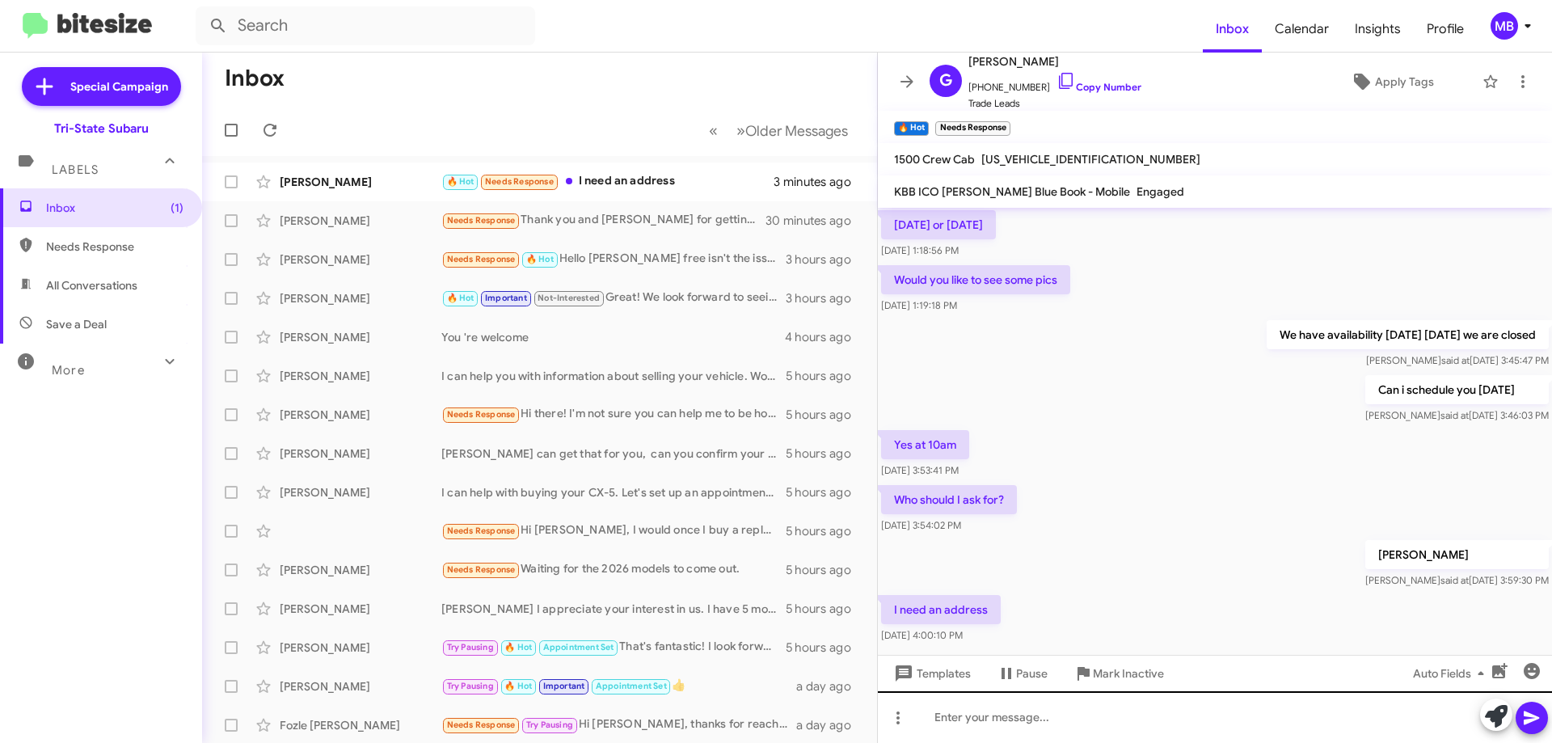
scroll to position [243, 0]
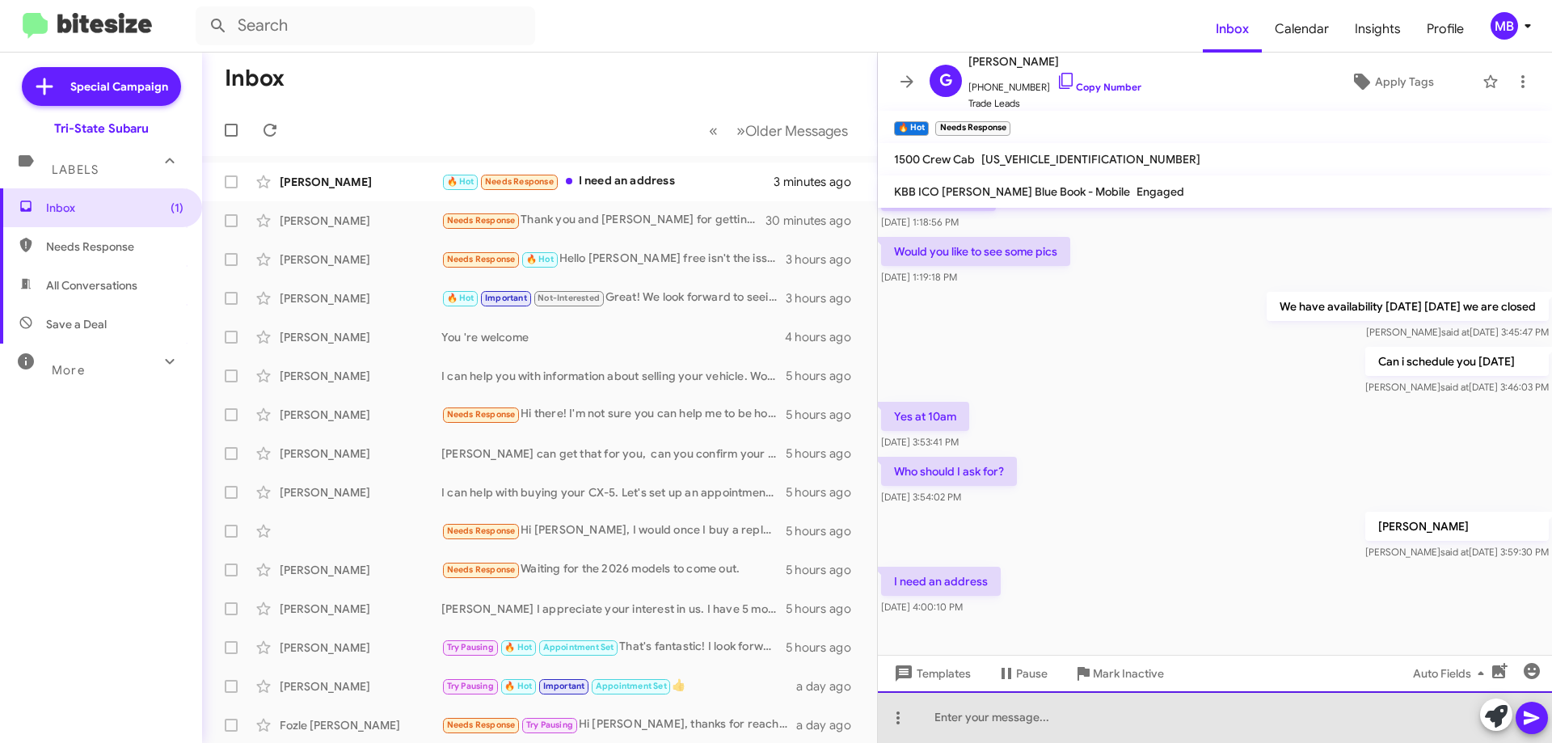
click at [1072, 732] on div at bounding box center [1215, 717] width 674 height 52
click at [988, 720] on div "[STREET_ADDRESS]" at bounding box center [1215, 717] width 674 height 52
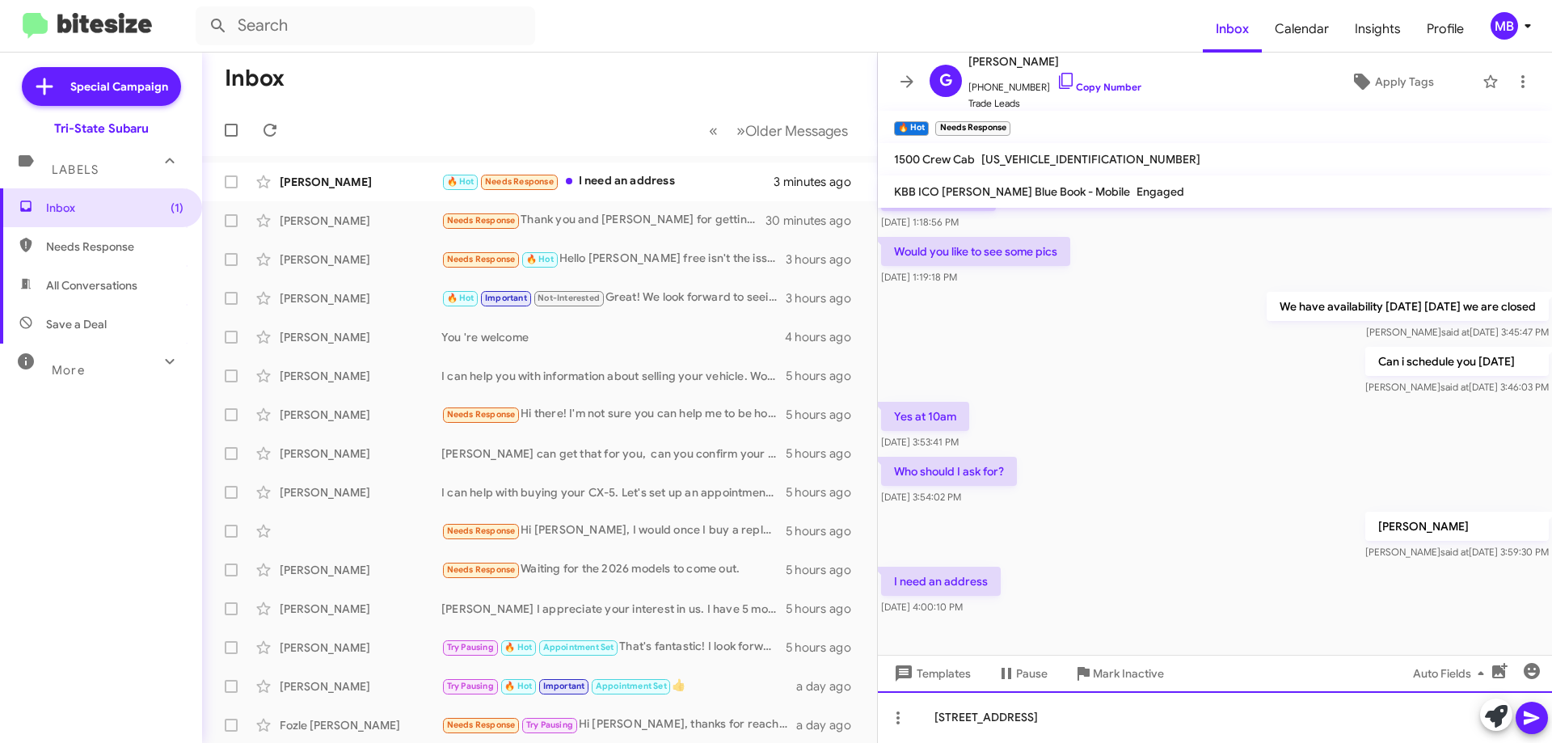
click at [1116, 713] on div "[STREET_ADDRESS]" at bounding box center [1215, 717] width 674 height 52
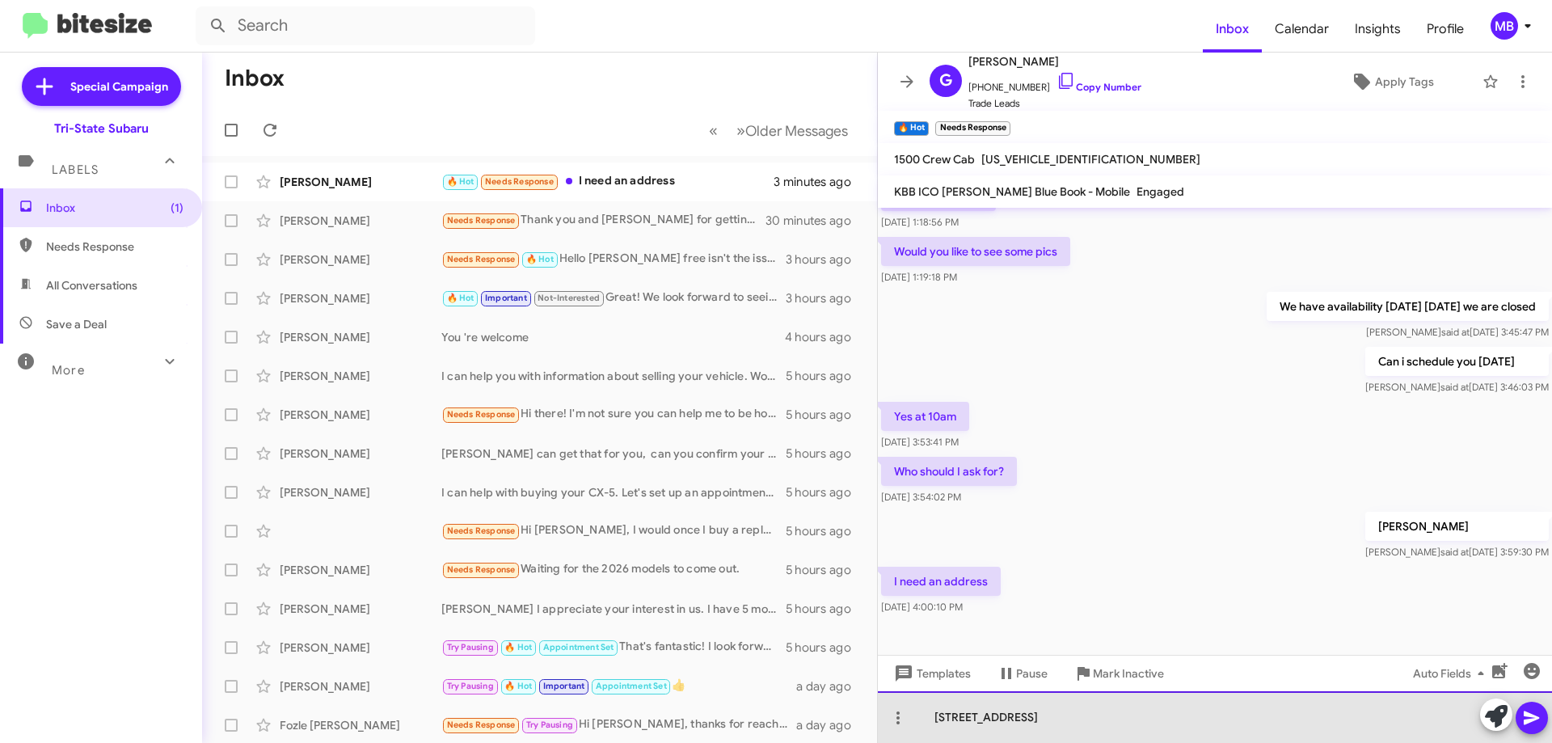
click at [1103, 715] on div "[STREET_ADDRESS]" at bounding box center [1215, 717] width 674 height 52
click at [1176, 715] on div "[STREET_ADDRESS]" at bounding box center [1215, 717] width 674 height 52
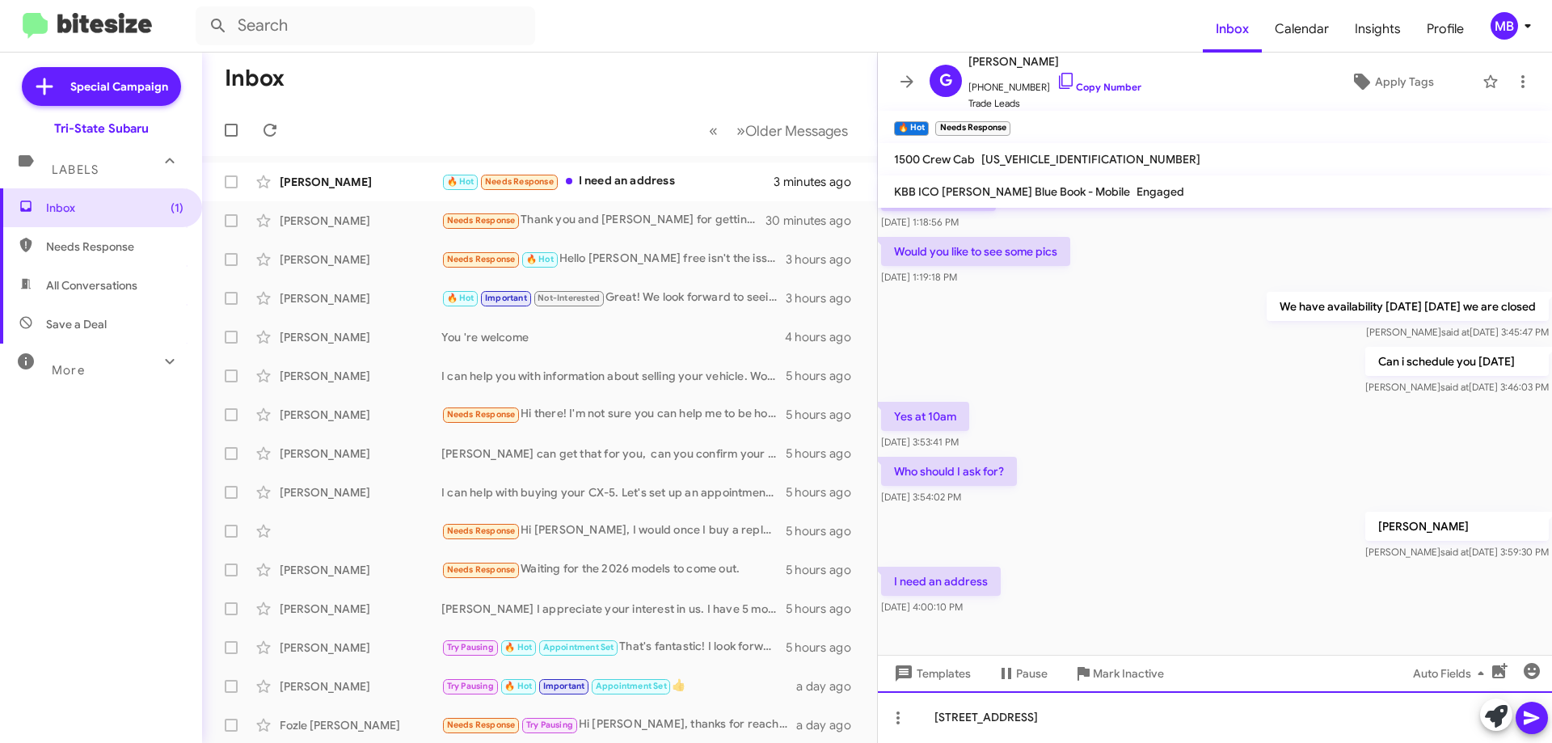
click at [1121, 713] on div "[STREET_ADDRESS]" at bounding box center [1215, 717] width 674 height 52
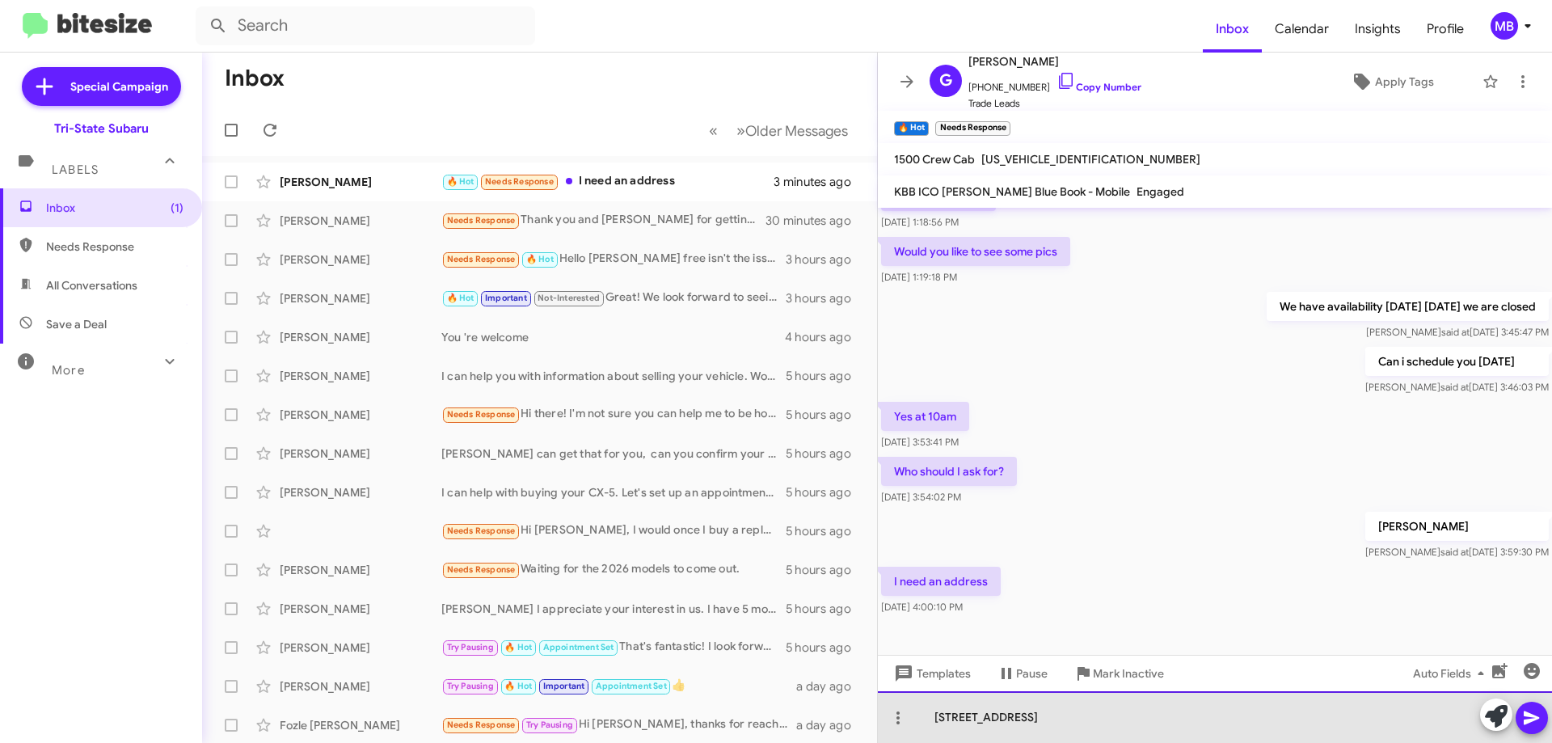
click at [1184, 729] on div "[STREET_ADDRESS]" at bounding box center [1215, 717] width 674 height 52
click at [1263, 703] on div "[STREET_ADDRESS] I want to confirm withyou that the offer kbb is 27968 we will …" at bounding box center [1215, 717] width 674 height 52
click at [1058, 722] on div "[STREET_ADDRESS] I want to confirm with you that the offer kbb is 27968 we will…" at bounding box center [1215, 717] width 674 height 52
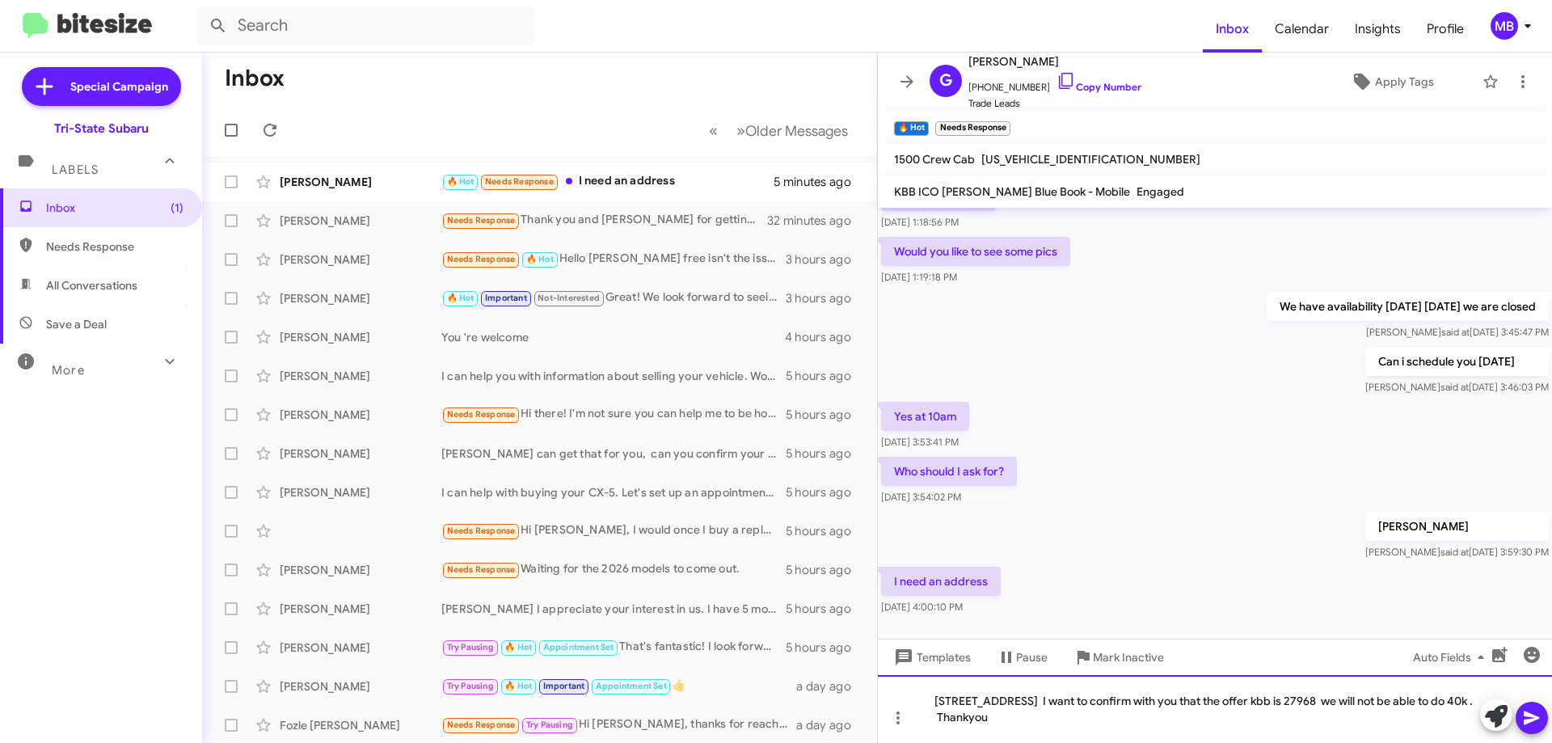
drag, startPoint x: 1091, startPoint y: 717, endPoint x: 1137, endPoint y: 717, distance: 46.1
click at [1092, 717] on div "[STREET_ADDRESS] I want to confirm with you that the offer kbb is 27968 we will…" at bounding box center [1215, 709] width 674 height 68
click at [1541, 715] on icon at bounding box center [1531, 717] width 19 height 19
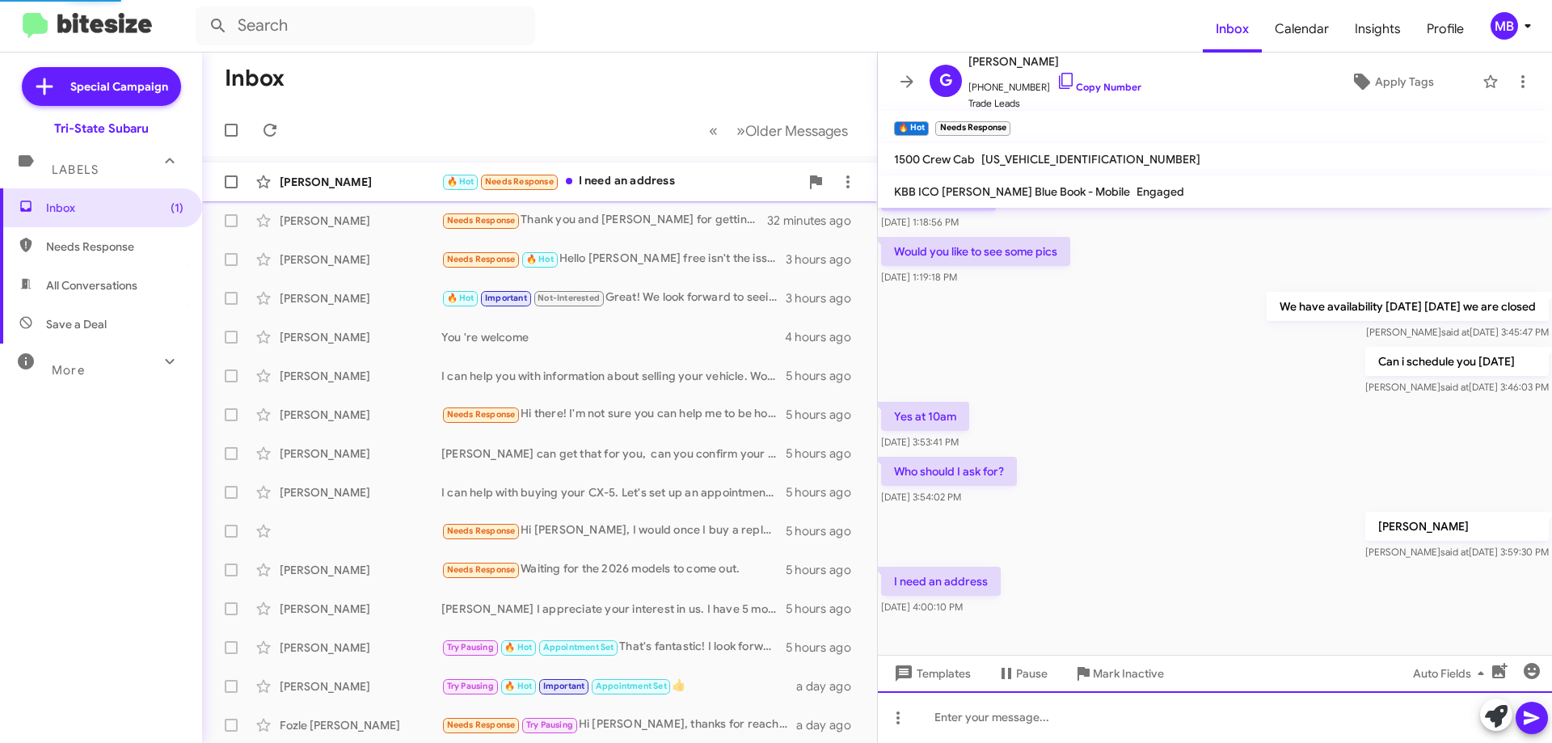
scroll to position [0, 0]
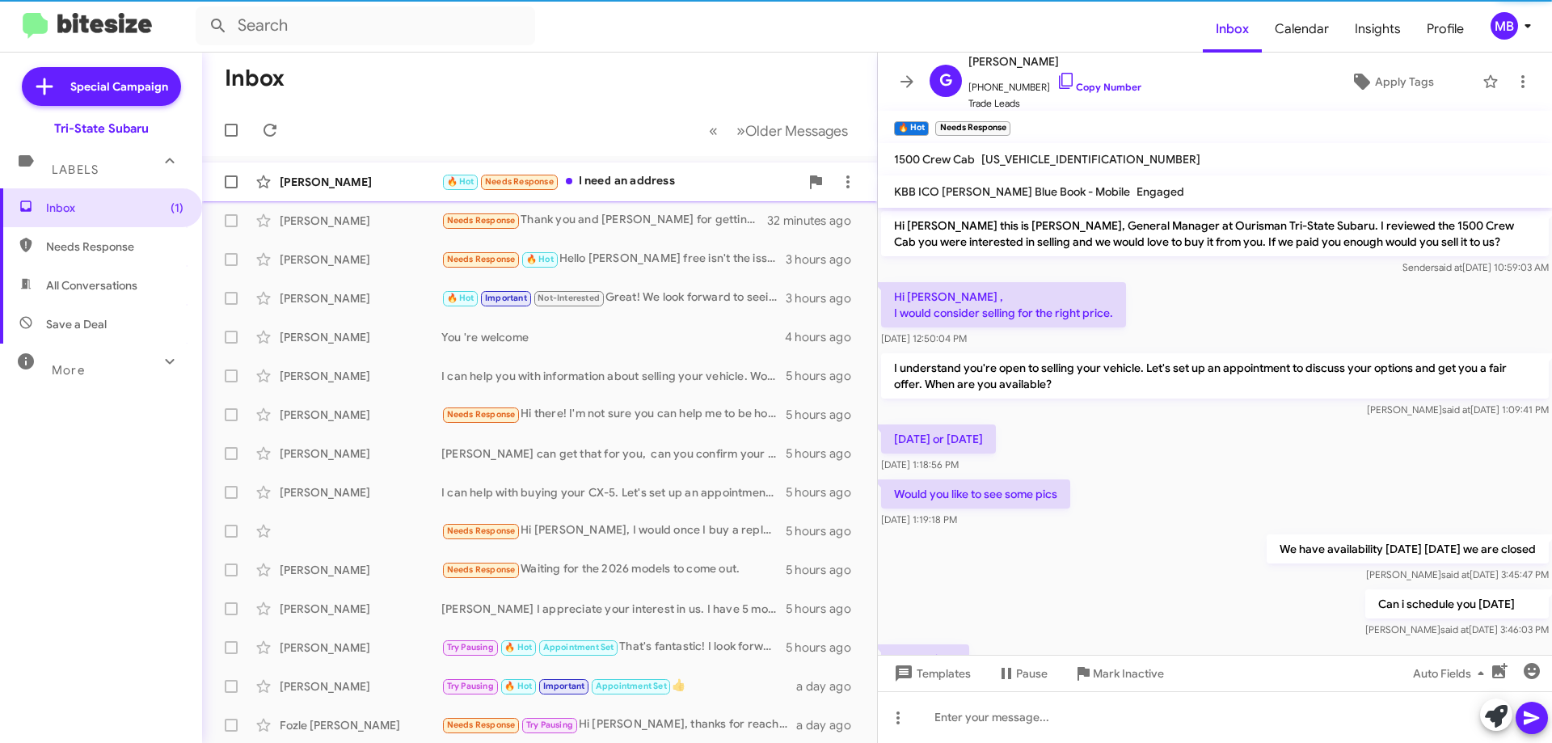
click at [645, 171] on div "[PERSON_NAME] 🔥 Hot Needs Response I need an address 5 minutes ago" at bounding box center [539, 182] width 649 height 32
click at [99, 250] on span "Needs Response" at bounding box center [114, 246] width 137 height 16
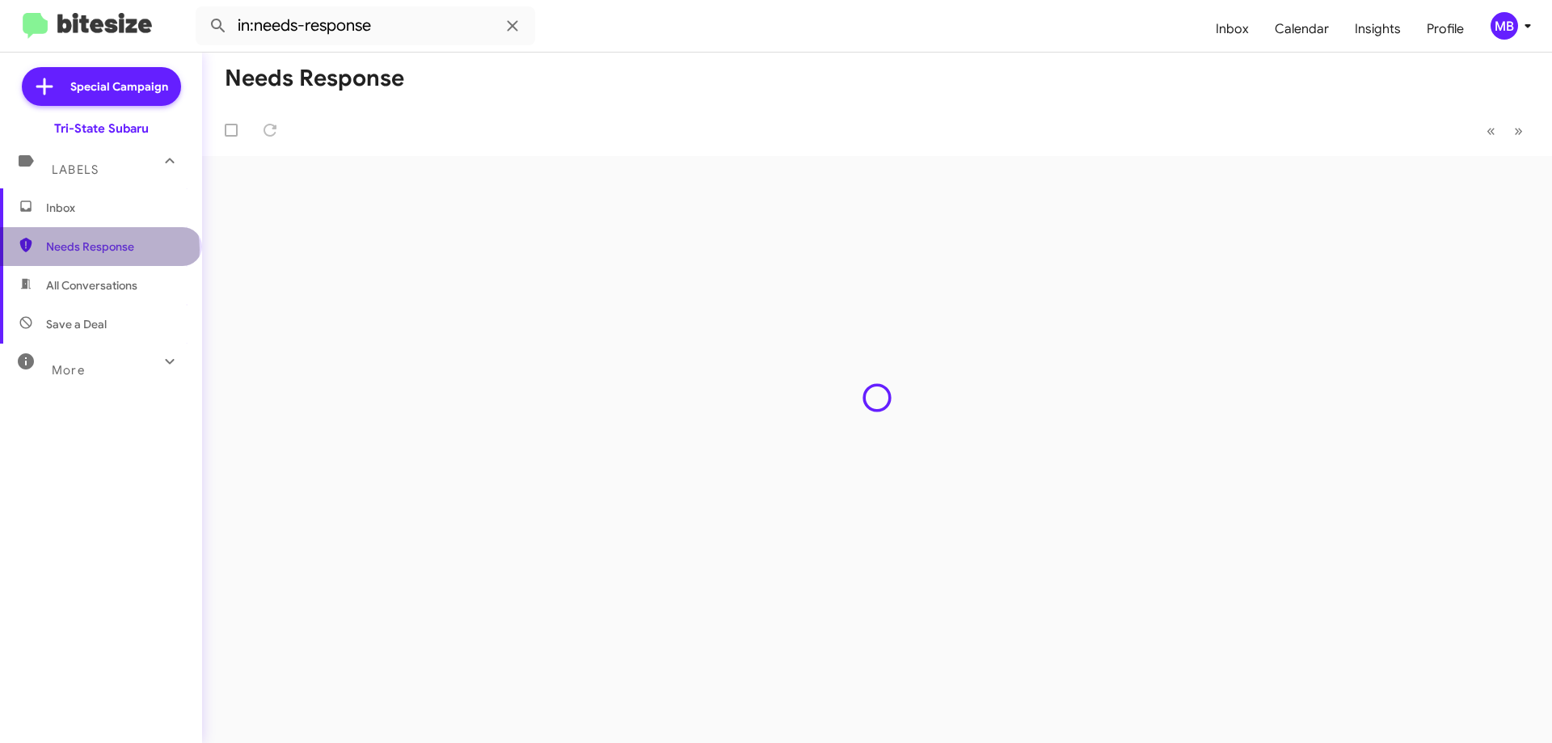
click at [99, 250] on span "Needs Response" at bounding box center [114, 246] width 137 height 16
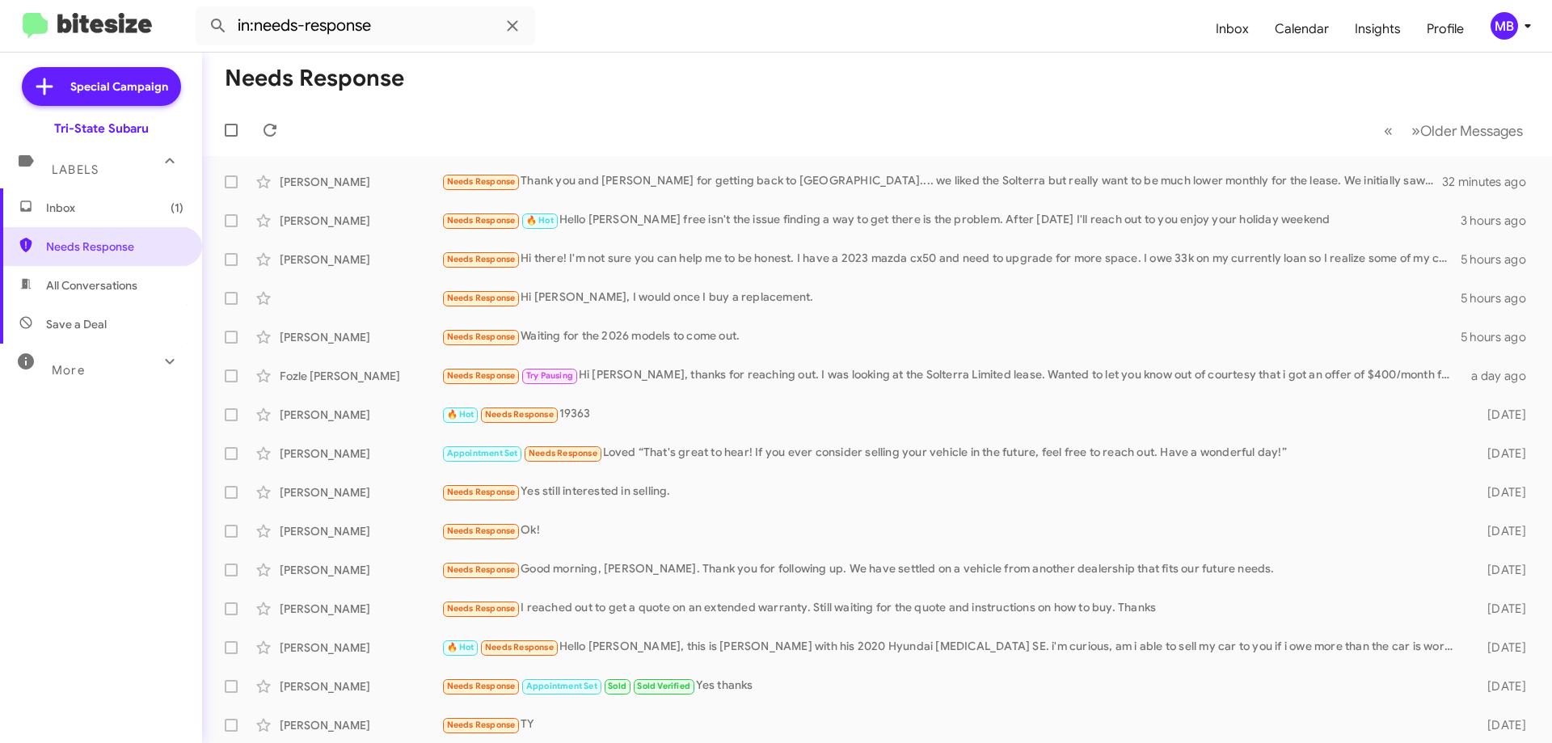
click at [147, 284] on span "All Conversations" at bounding box center [101, 285] width 202 height 39
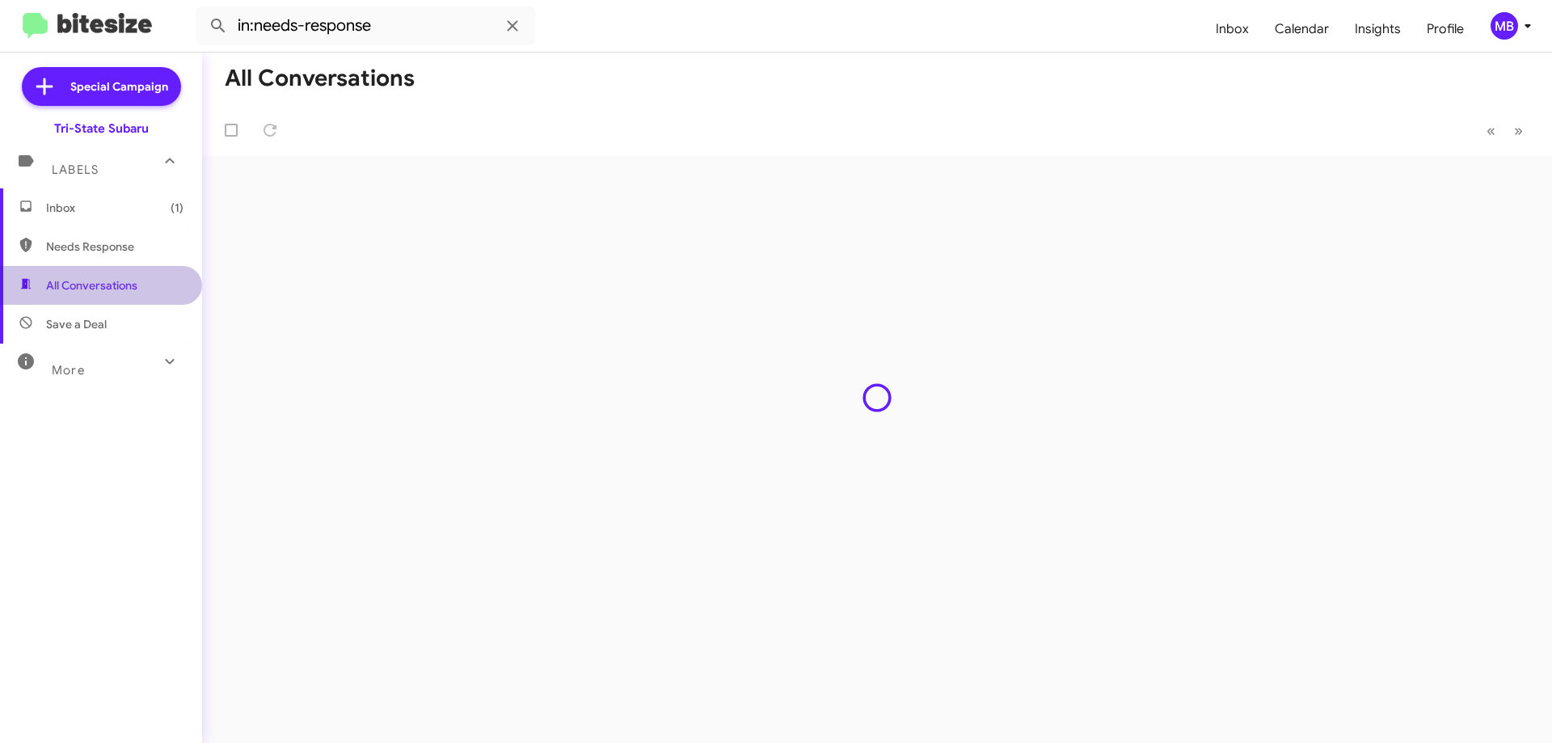
type input "in:all-conversations"
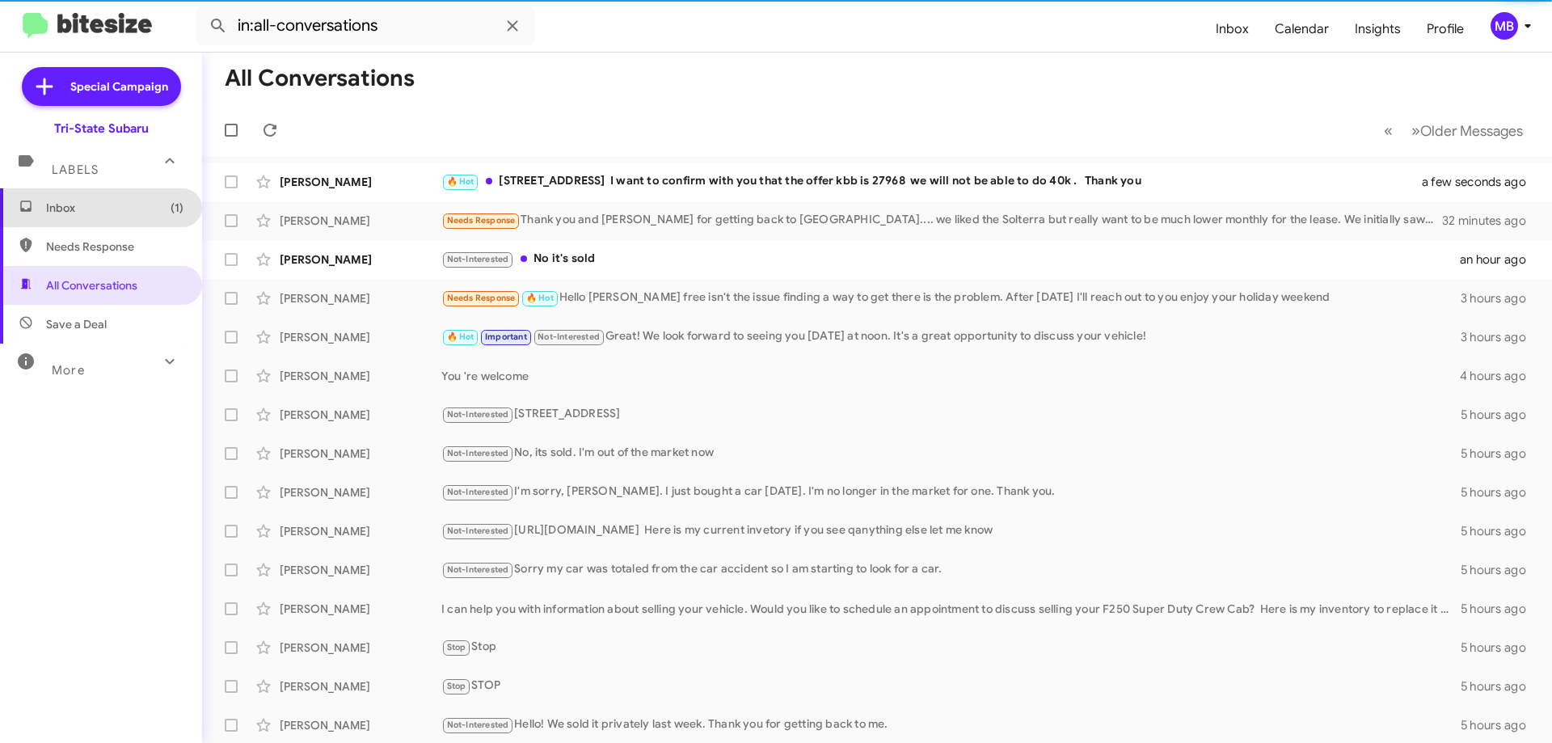
click at [132, 200] on span "Inbox (1)" at bounding box center [114, 208] width 137 height 16
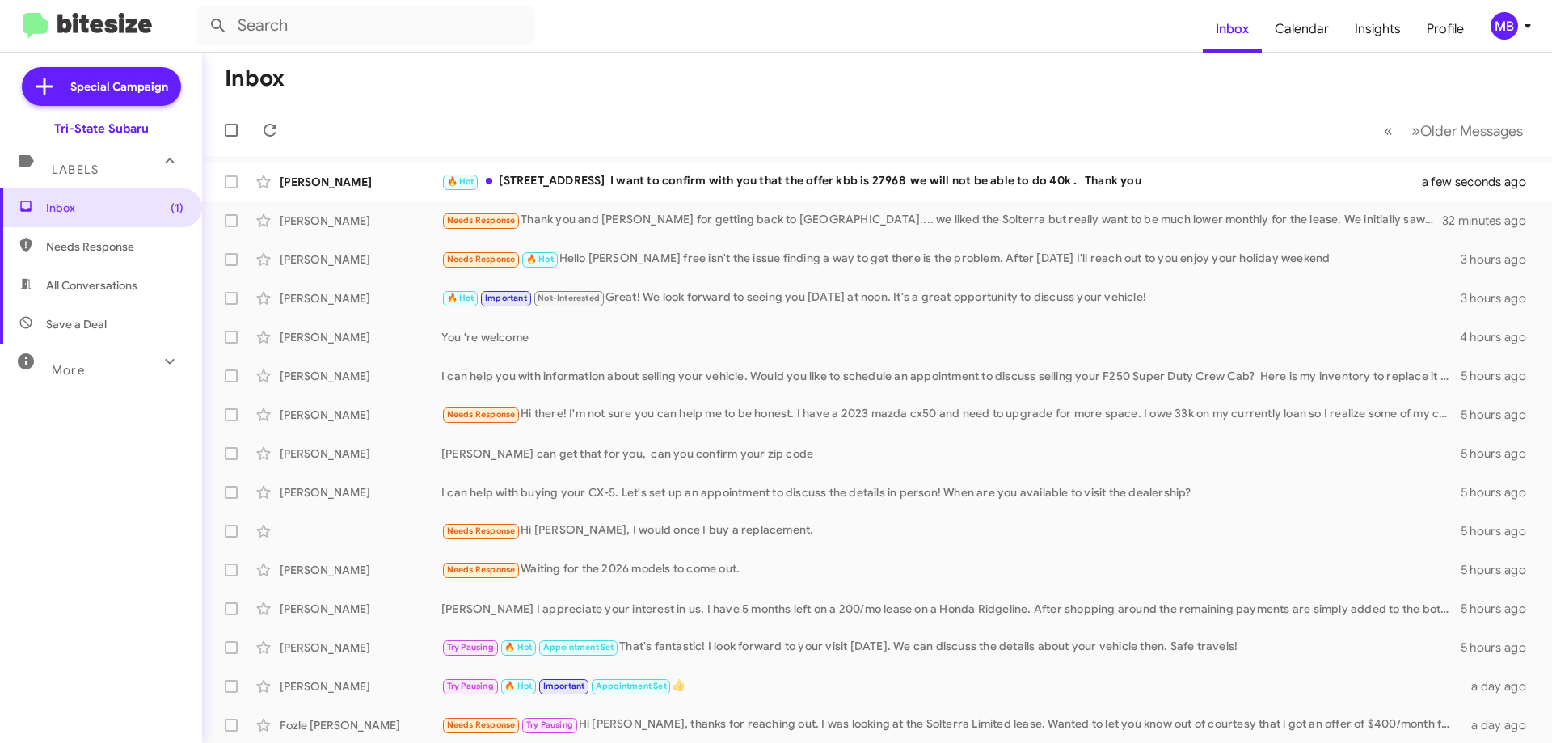
click at [148, 272] on span "All Conversations" at bounding box center [101, 285] width 202 height 39
type input "in:all-conversations"
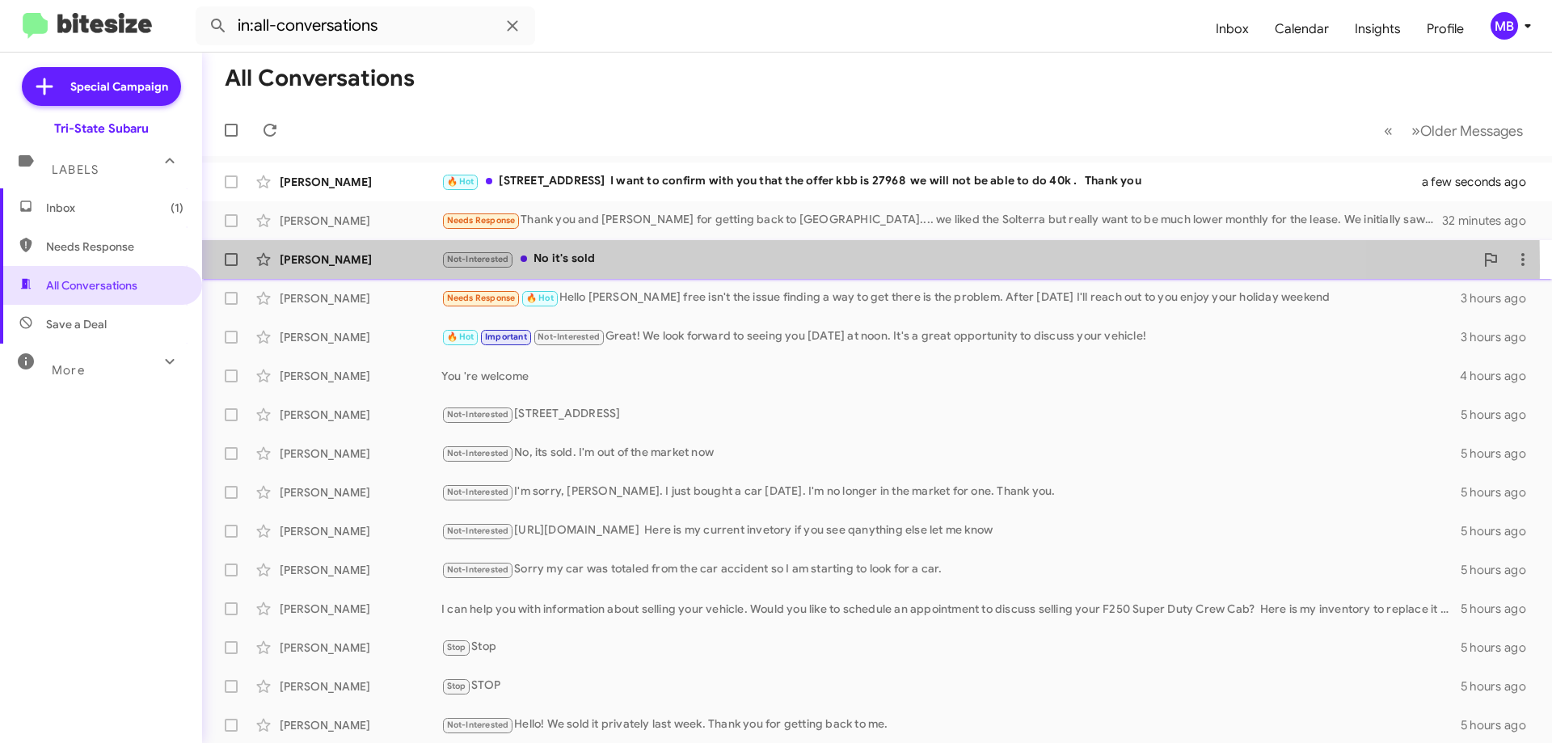
click at [323, 265] on div "[PERSON_NAME]" at bounding box center [361, 259] width 162 height 16
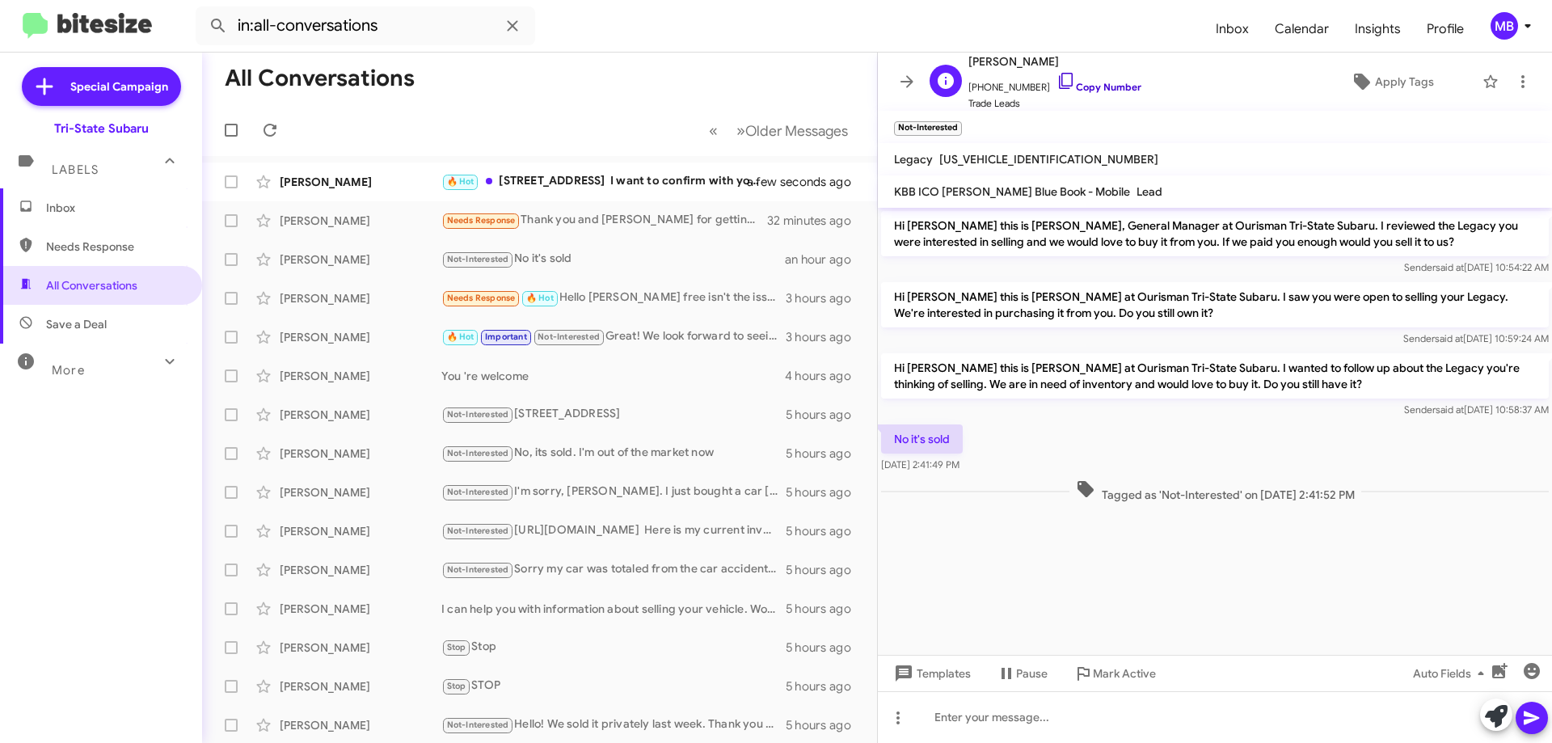
click at [1095, 85] on link "Copy Number" at bounding box center [1099, 87] width 85 height 12
drag, startPoint x: 1382, startPoint y: 493, endPoint x: 926, endPoint y: 428, distance: 460.6
click at [894, 439] on div "Hi [PERSON_NAME] this is [PERSON_NAME], General Manager at Ourisman Tri-State S…" at bounding box center [1215, 357] width 674 height 298
copy div "No it's sold [DATE] 2:41:49 PM Tagged as 'Not-Interested' on [DATE] 2:41:52 PM"
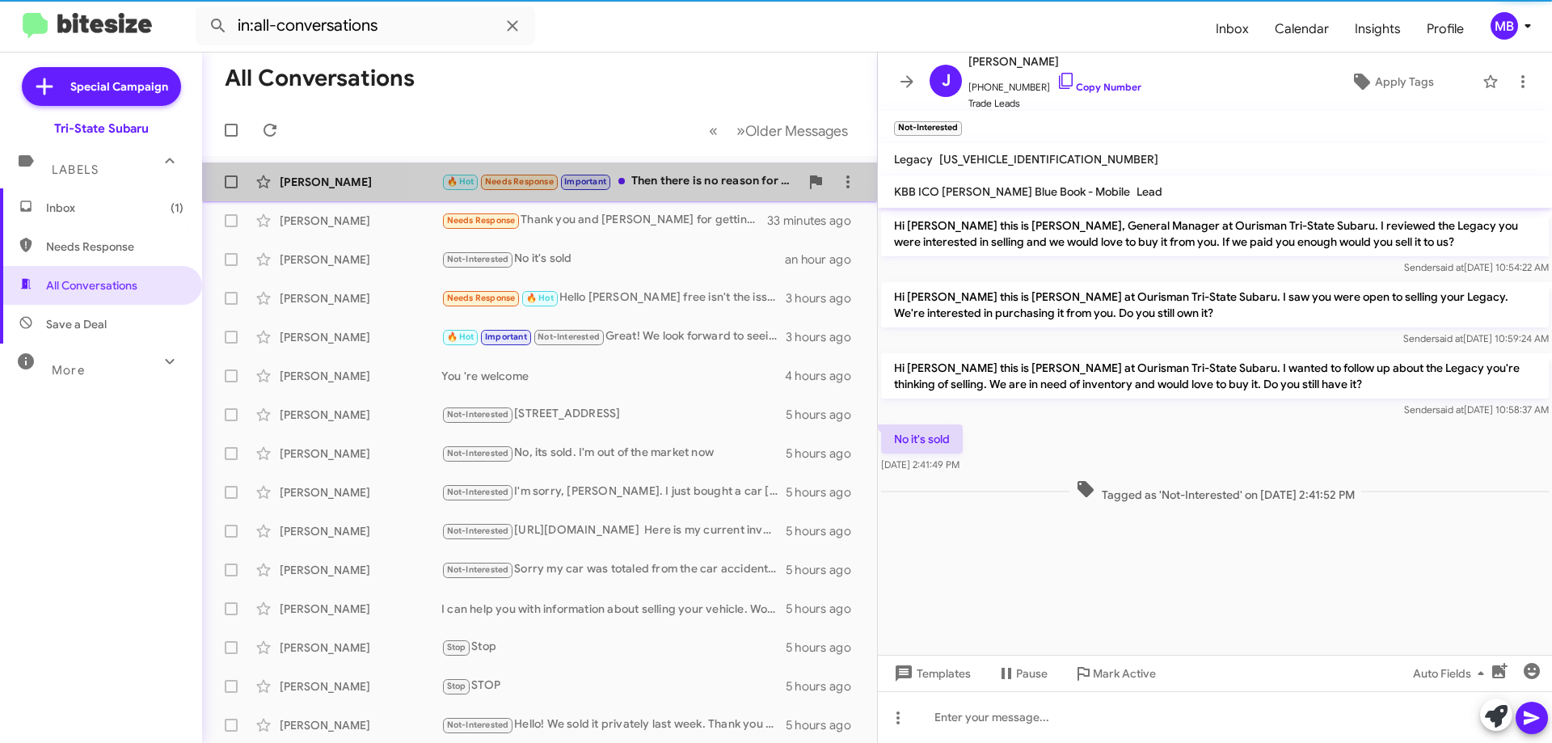
click at [656, 185] on div "🔥 Hot Needs Response Important Then there is no reason for the appointment KBB …" at bounding box center [620, 181] width 358 height 19
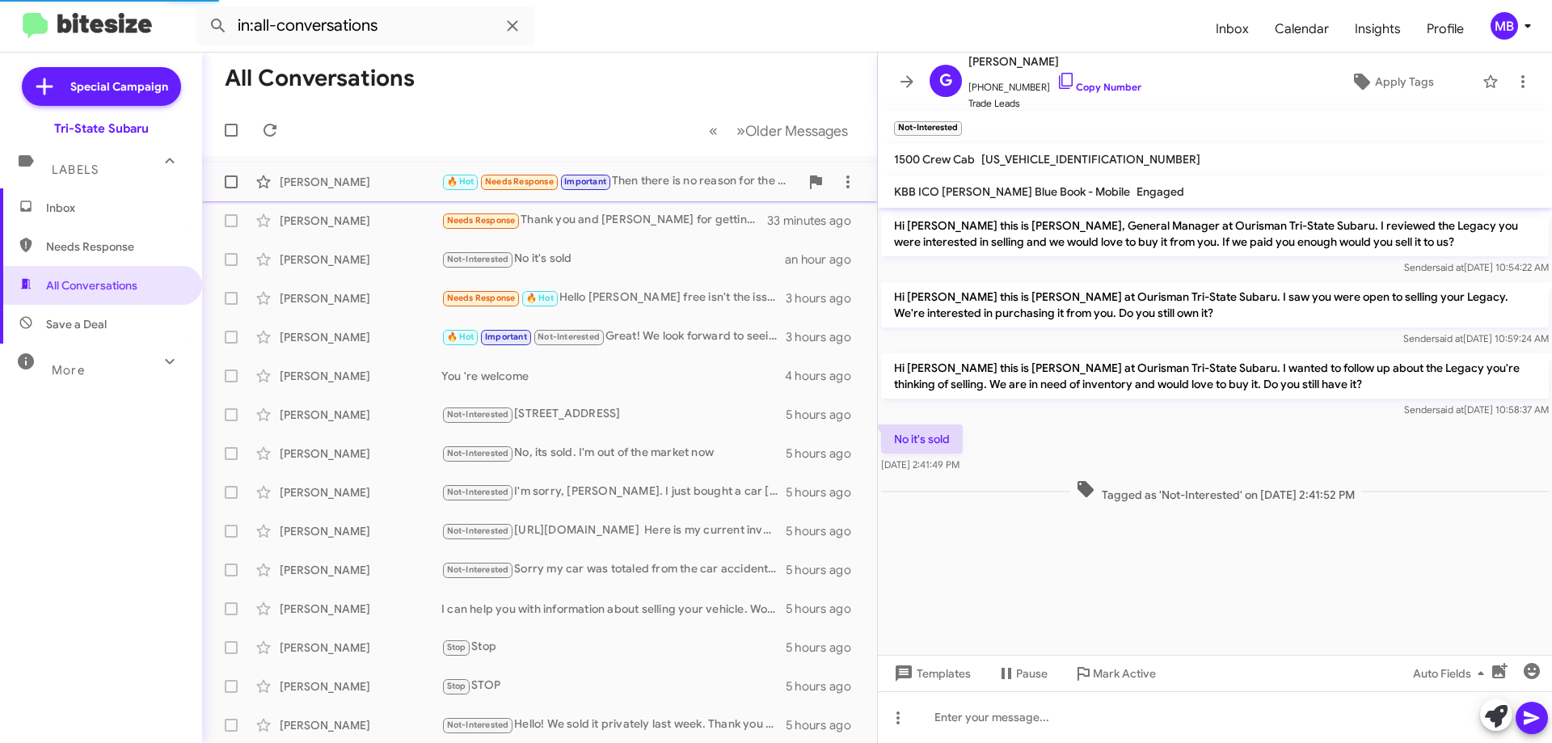
click at [690, 181] on div "🔥 Hot Needs Response Important Then there is no reason for the appointment KBB …" at bounding box center [620, 181] width 358 height 19
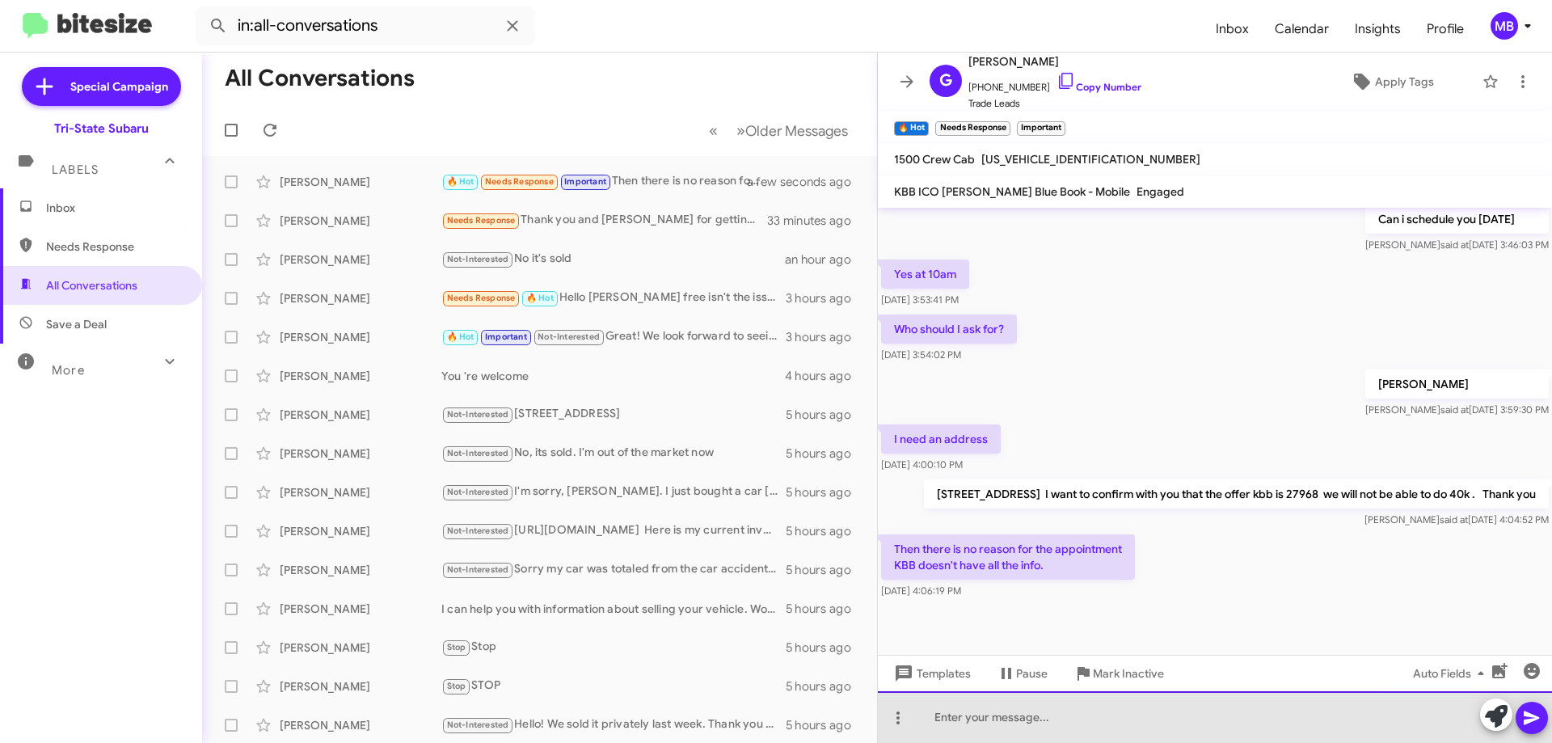
click at [955, 720] on div at bounding box center [1215, 717] width 674 height 52
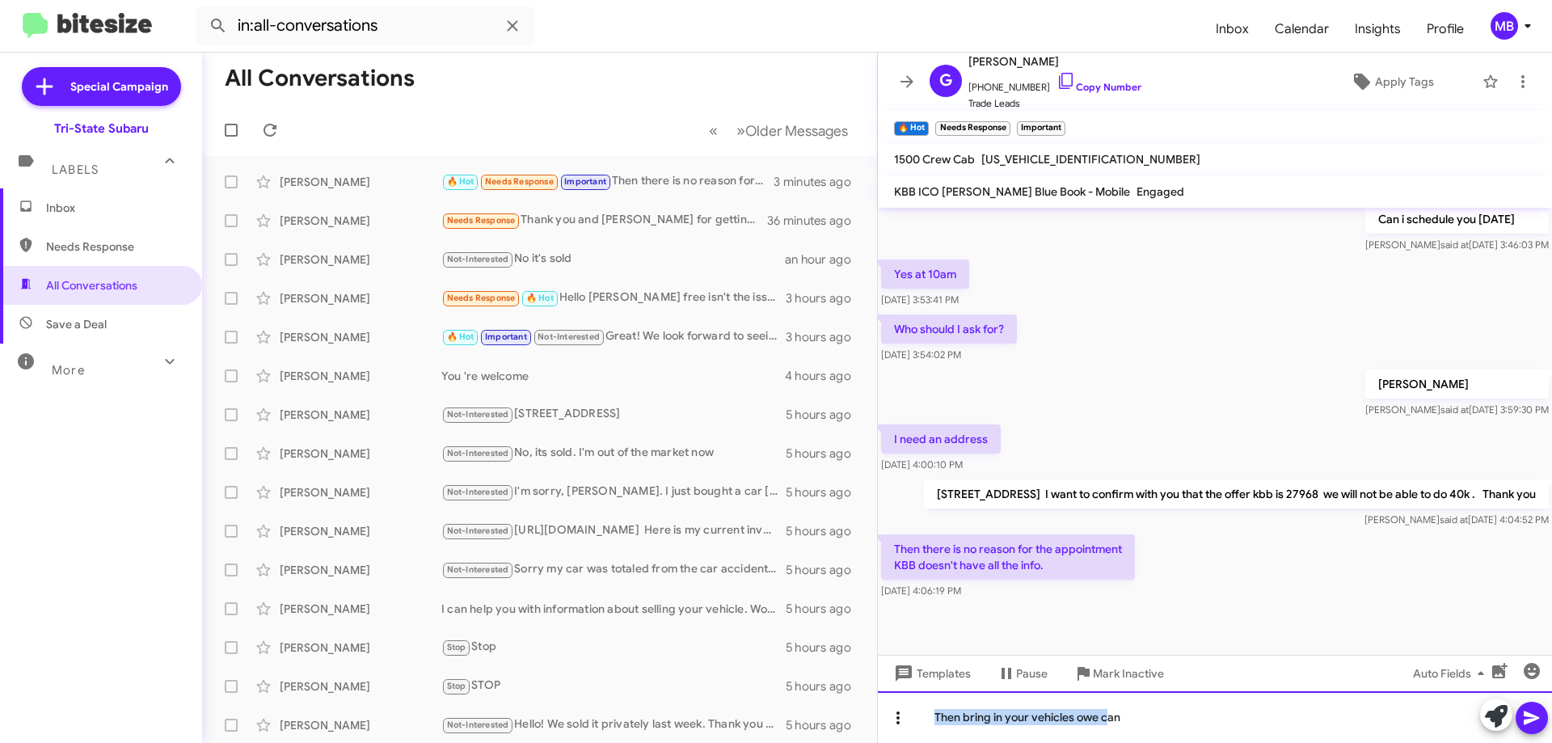
drag, startPoint x: 1105, startPoint y: 714, endPoint x: 905, endPoint y: 720, distance: 199.8
click at [905, 720] on div "Then bring in your vehicles owe can" at bounding box center [1215, 717] width 674 height 52
drag, startPoint x: 1150, startPoint y: 721, endPoint x: 913, endPoint y: 711, distance: 236.3
click at [913, 711] on div "Then bring in your vehicles owe can" at bounding box center [1215, 717] width 674 height 52
click at [1248, 715] on div "We would like to inspect it if your information not loaded" at bounding box center [1215, 717] width 674 height 52
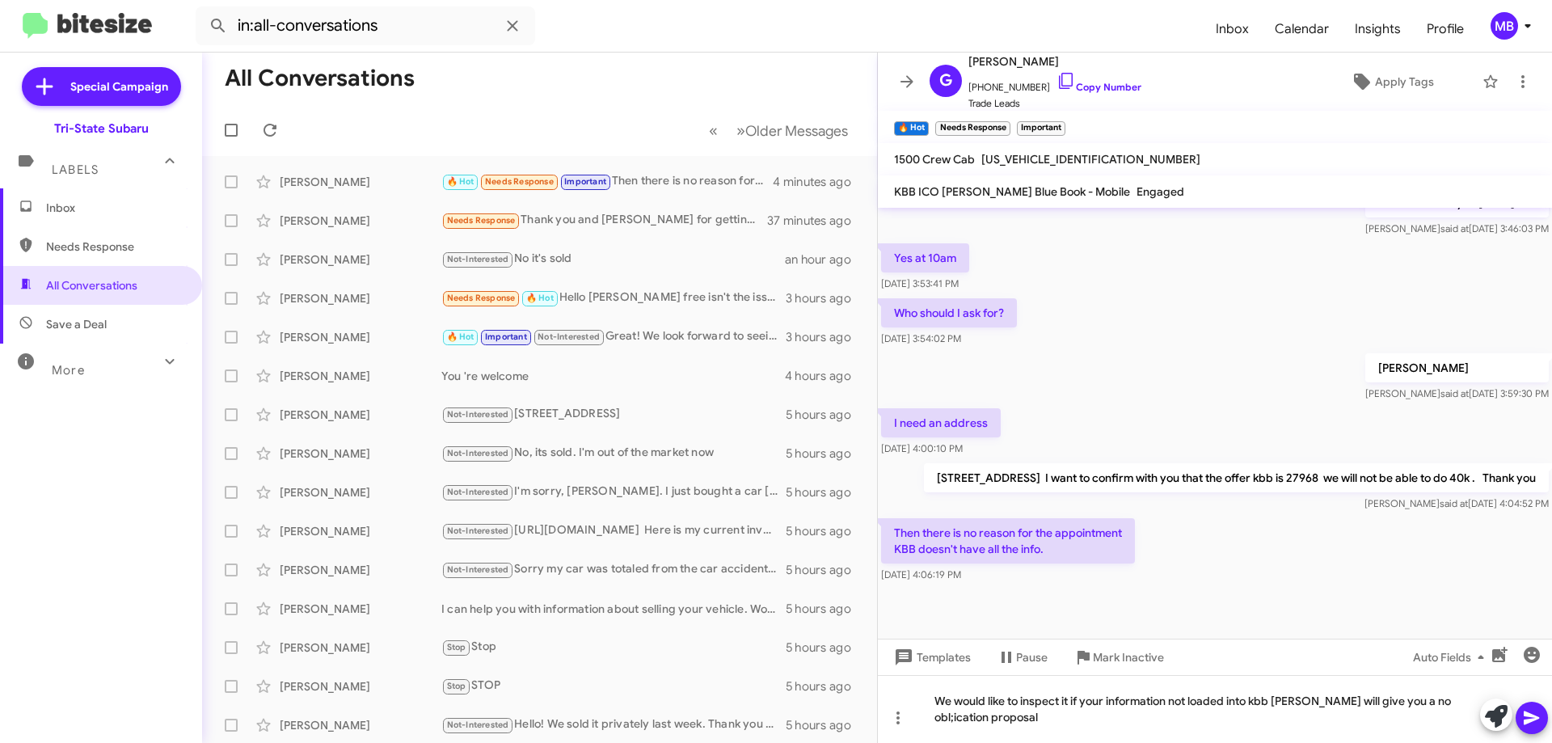
click at [1530, 715] on icon at bounding box center [1531, 718] width 15 height 14
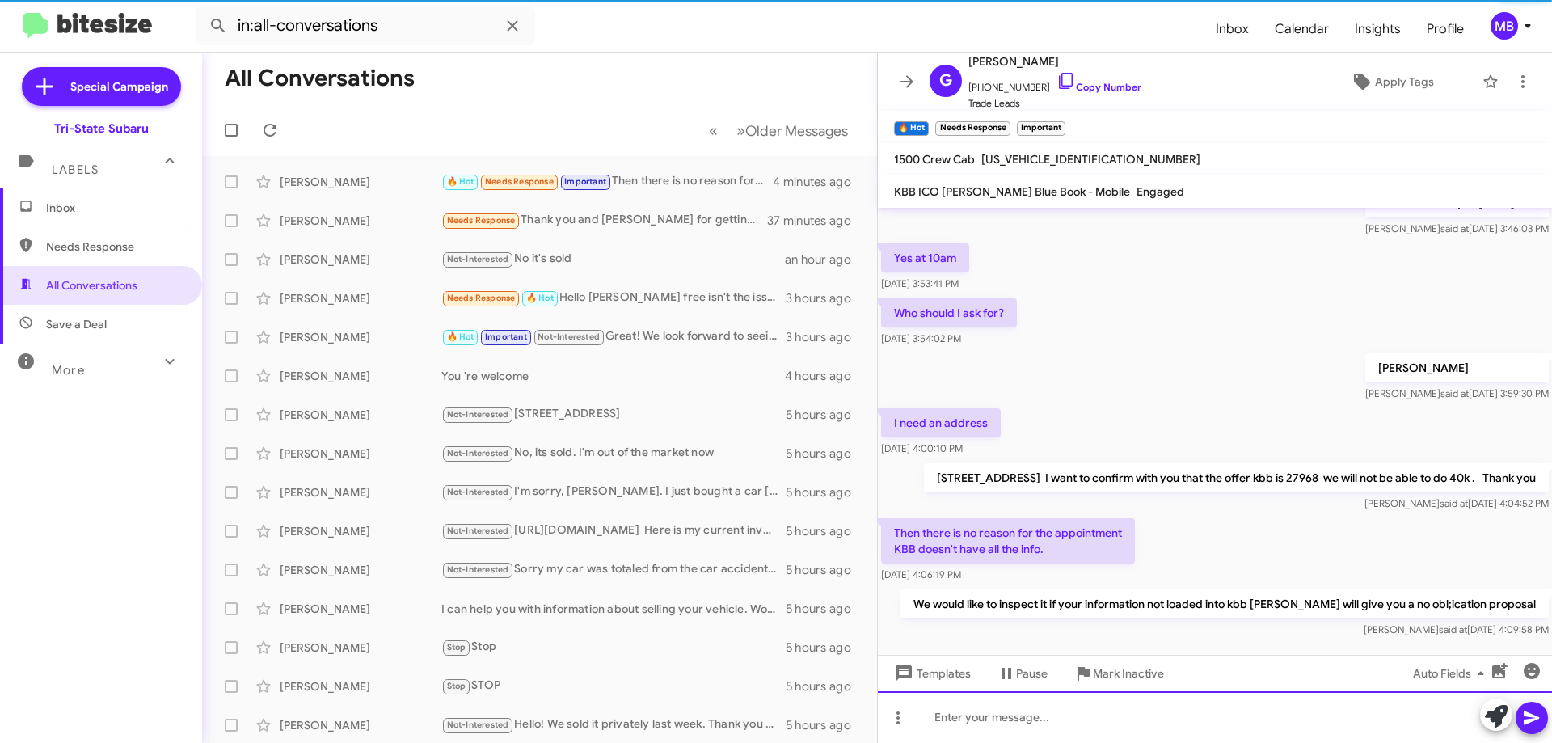
scroll to position [0, 0]
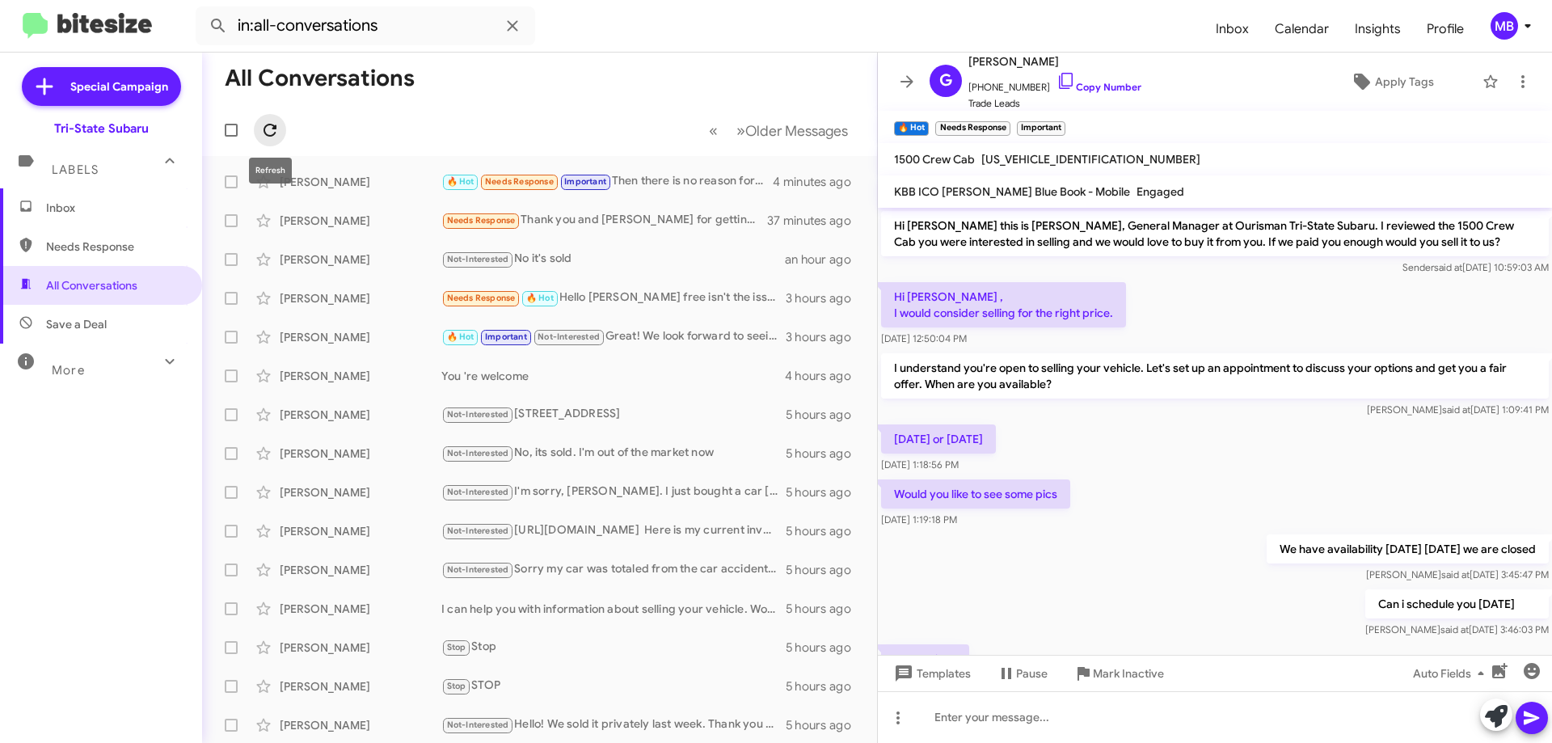
click at [270, 125] on icon at bounding box center [269, 129] width 19 height 19
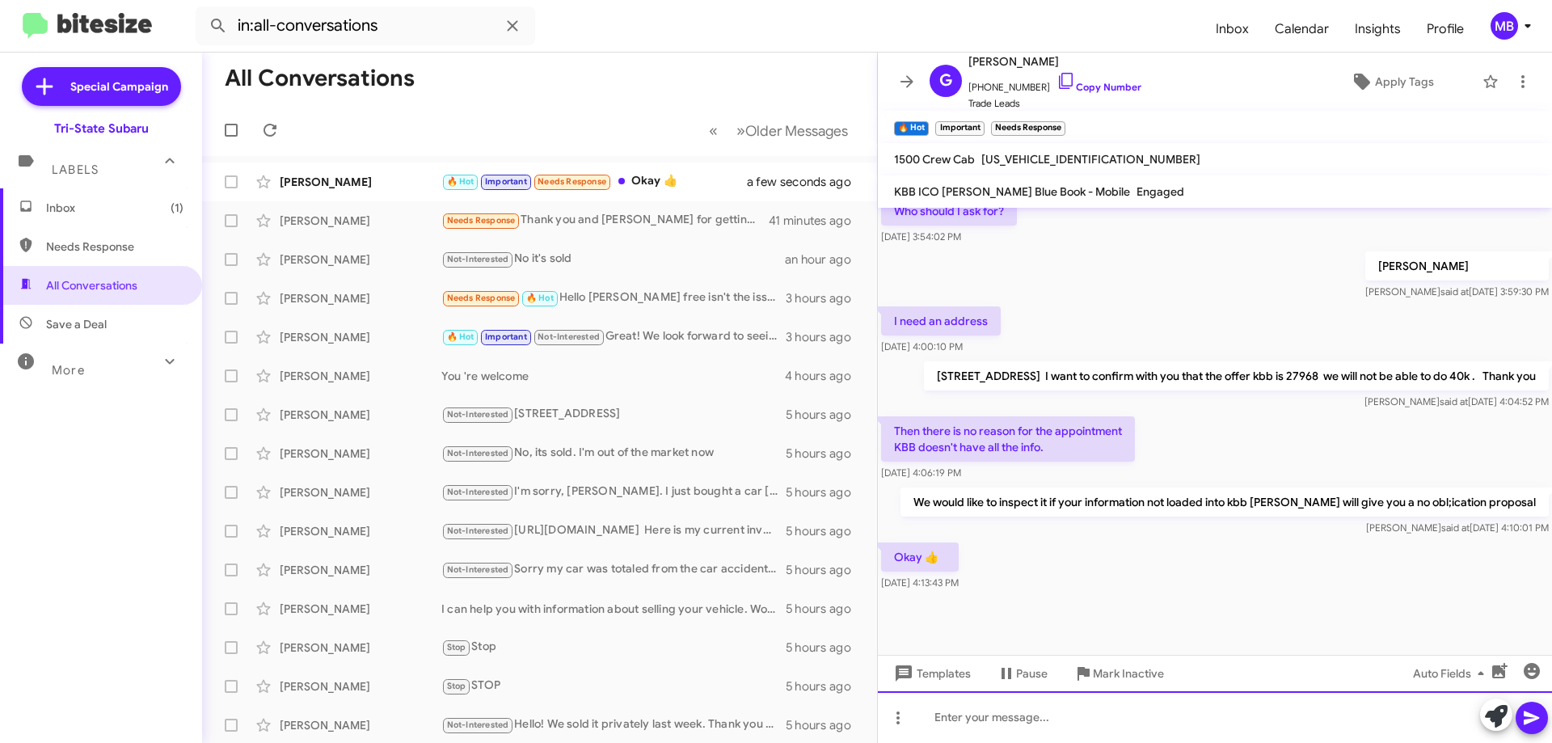
click at [1072, 704] on div at bounding box center [1215, 717] width 674 height 52
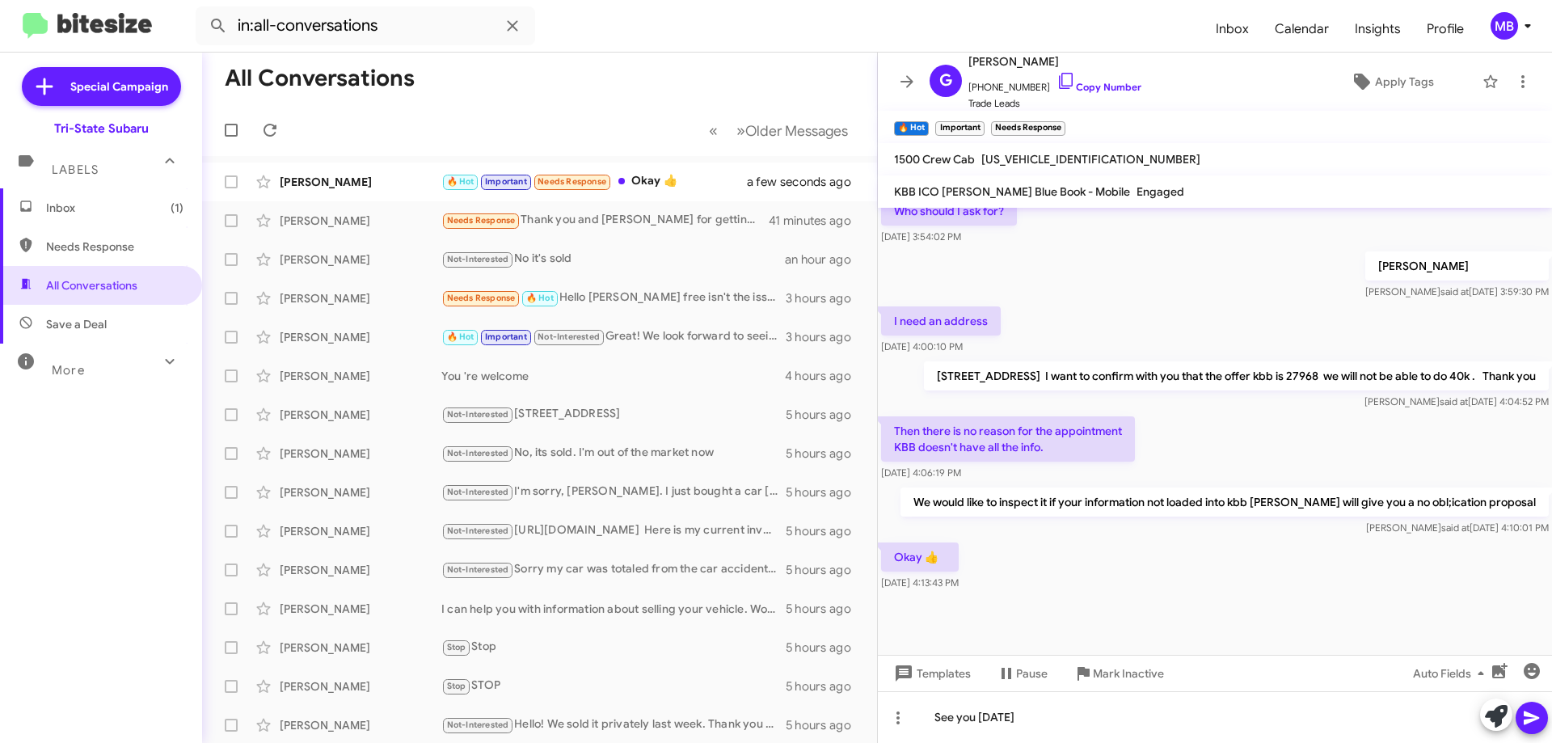
drag, startPoint x: 1517, startPoint y: 711, endPoint x: 1540, endPoint y: 714, distance: 23.6
click at [1518, 711] on button at bounding box center [1532, 718] width 32 height 32
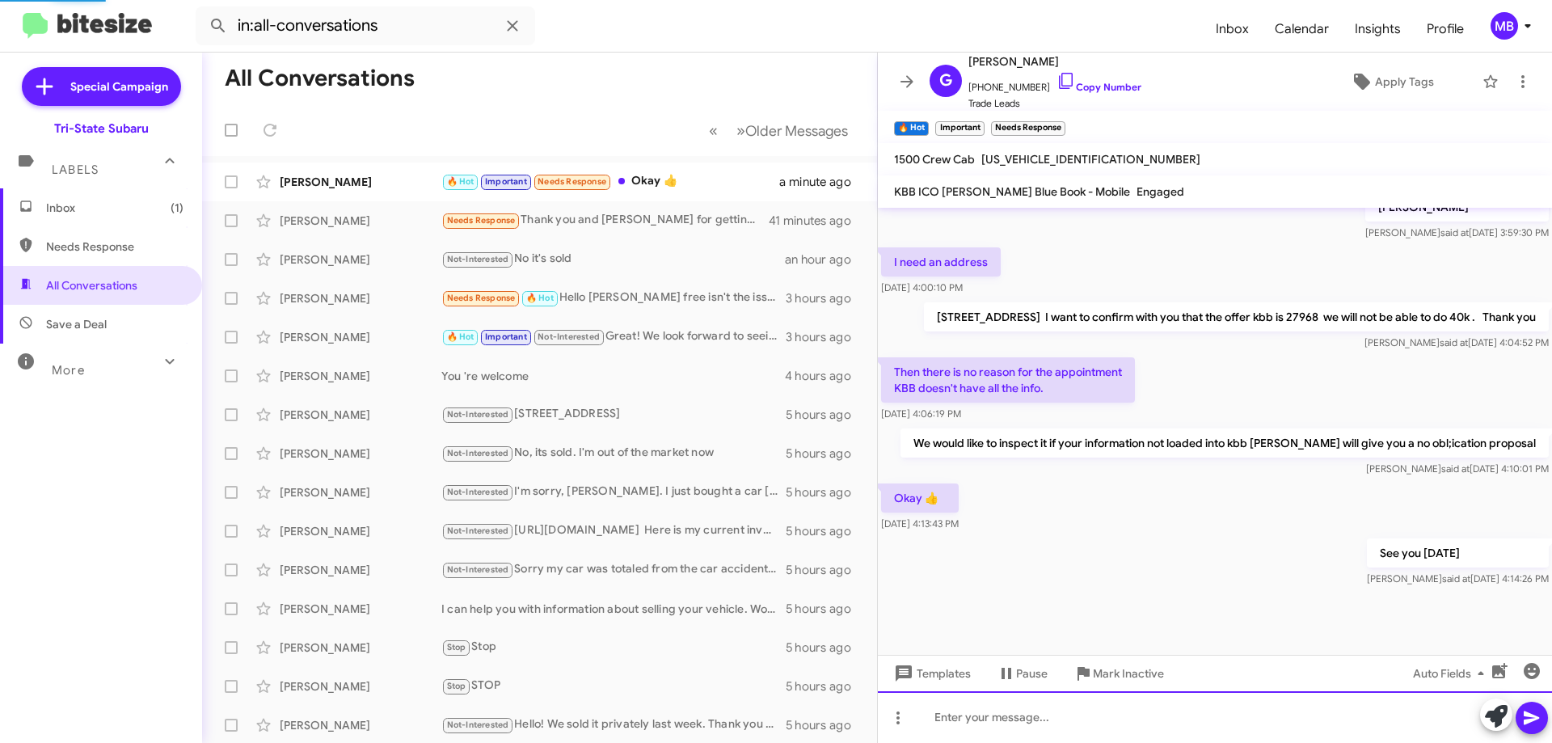
scroll to position [637, 0]
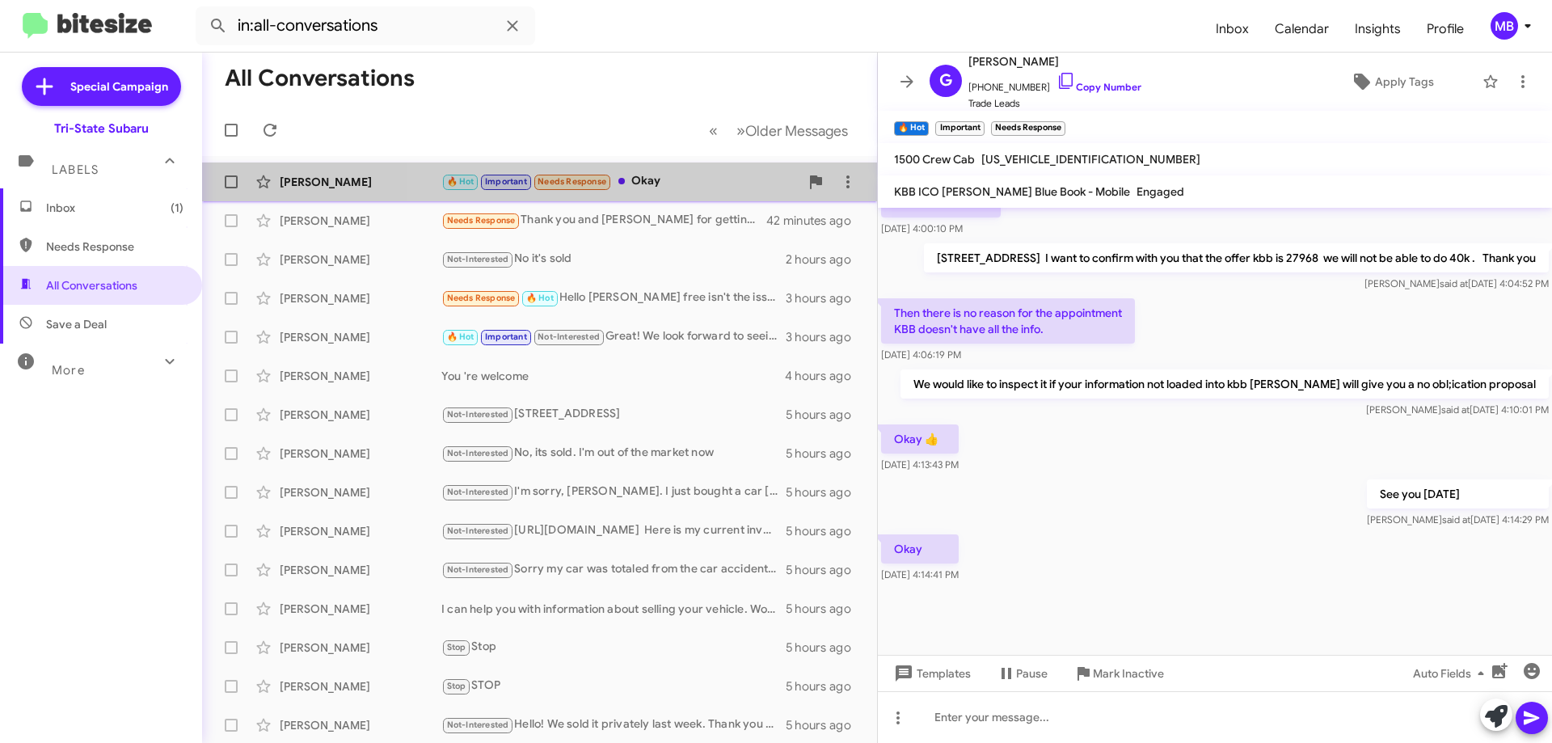
click at [666, 176] on div "🔥 Hot Important Needs Response Okay" at bounding box center [620, 181] width 358 height 19
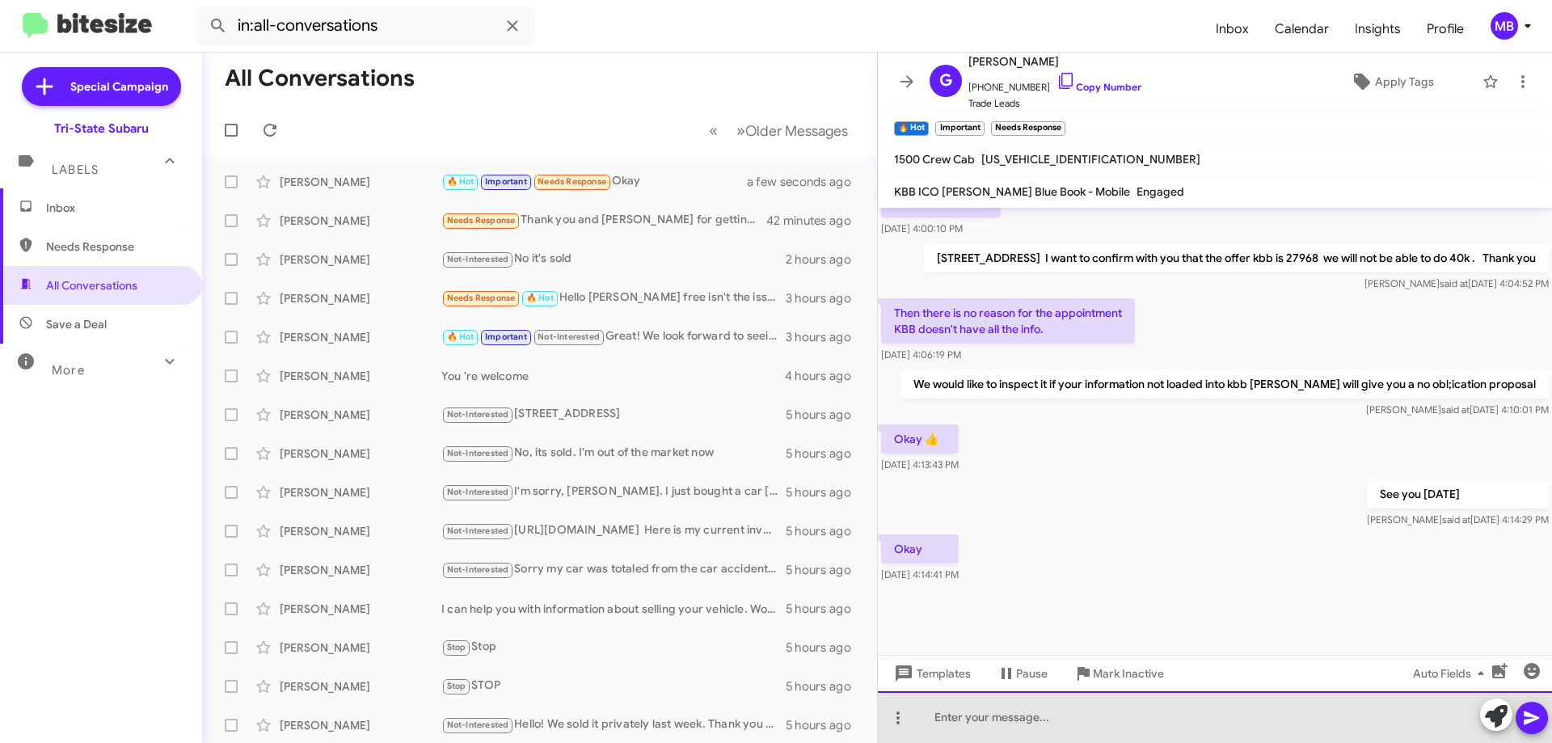
click at [1093, 719] on div at bounding box center [1215, 717] width 674 height 52
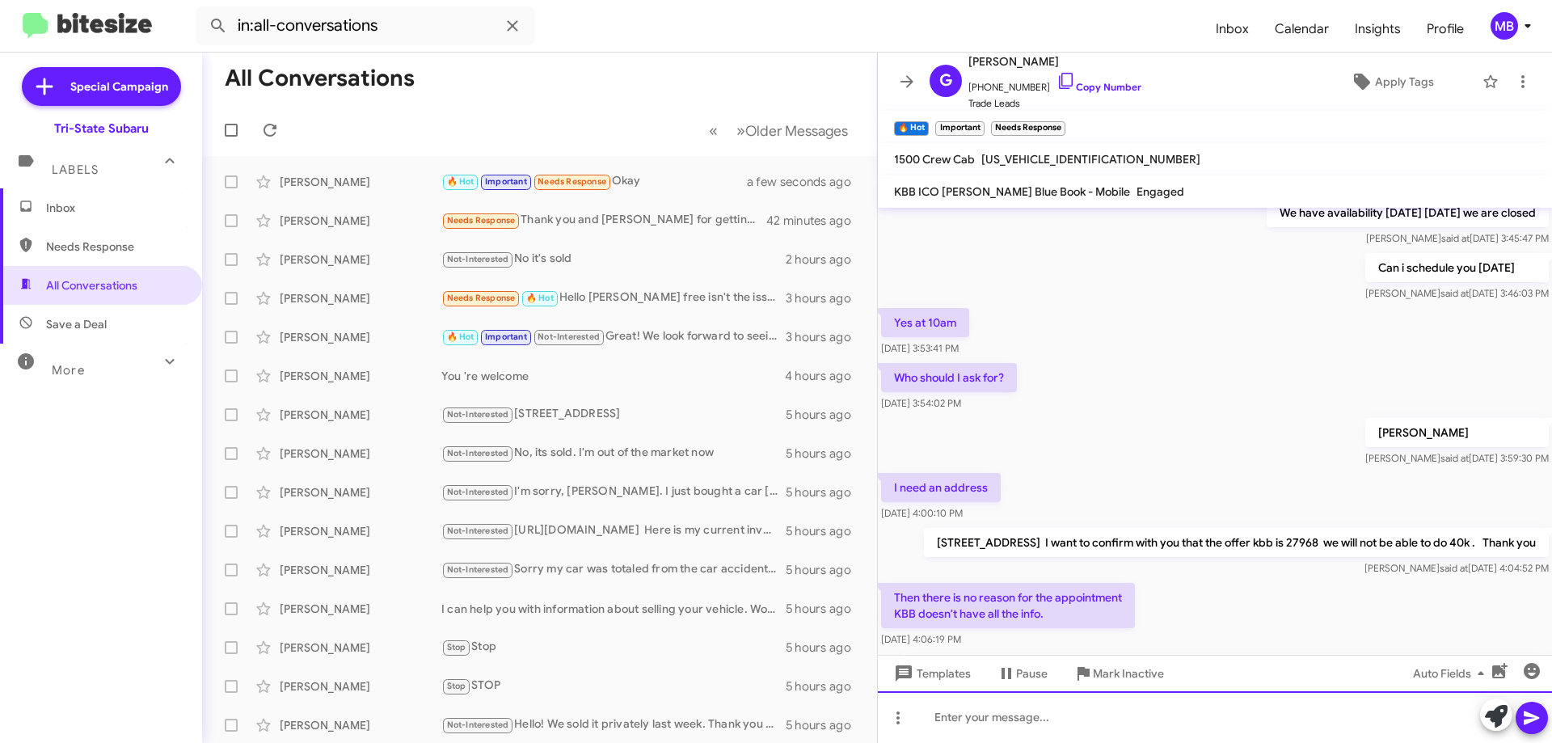
scroll to position [314, 0]
